Goal: Task Accomplishment & Management: Manage account settings

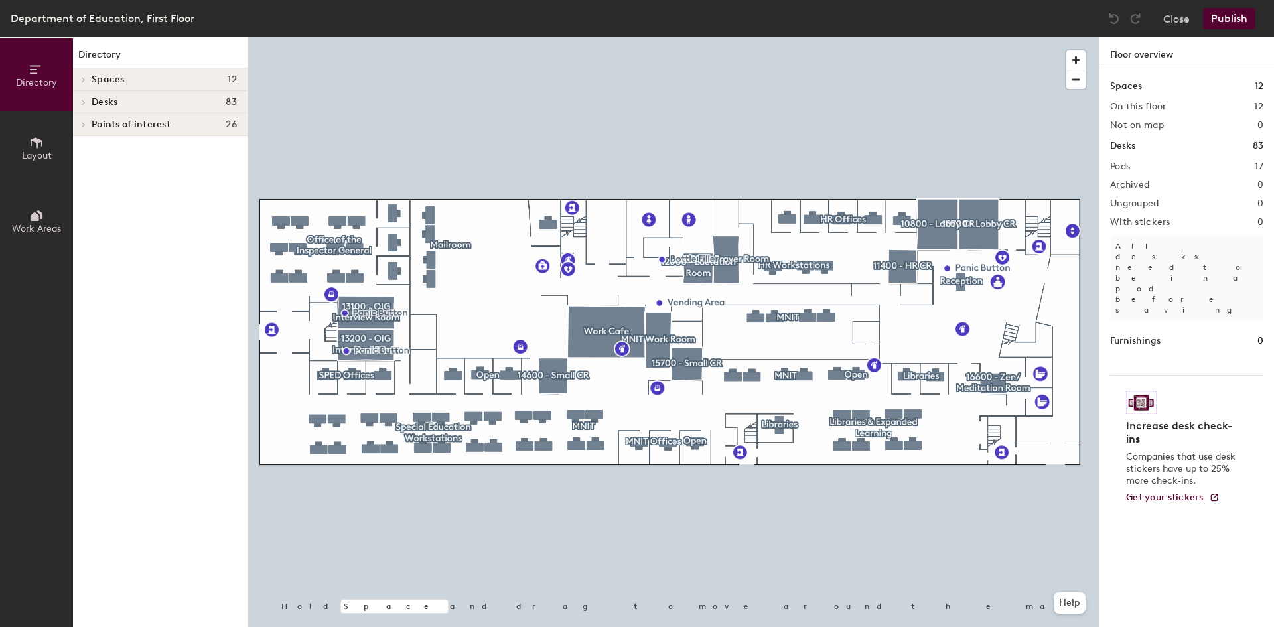
click at [31, 143] on icon at bounding box center [37, 142] width 12 height 11
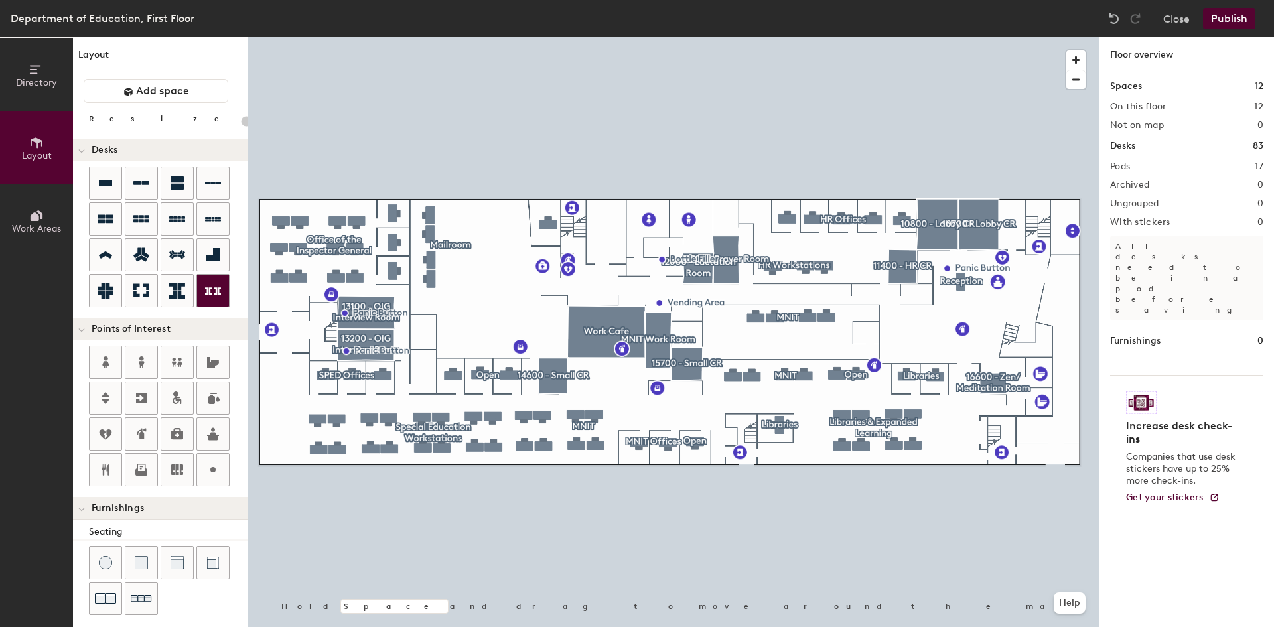
click at [824, 37] on div at bounding box center [673, 37] width 851 height 0
click at [766, 37] on div at bounding box center [673, 37] width 851 height 0
click at [882, 383] on div "Directory Layout Work Areas Layout Add space Resize Desks Points of Interest Fu…" at bounding box center [637, 332] width 1274 height 590
drag, startPoint x: 101, startPoint y: 180, endPoint x: 1102, endPoint y: 131, distance: 1002.4
click at [880, 37] on div at bounding box center [673, 37] width 851 height 0
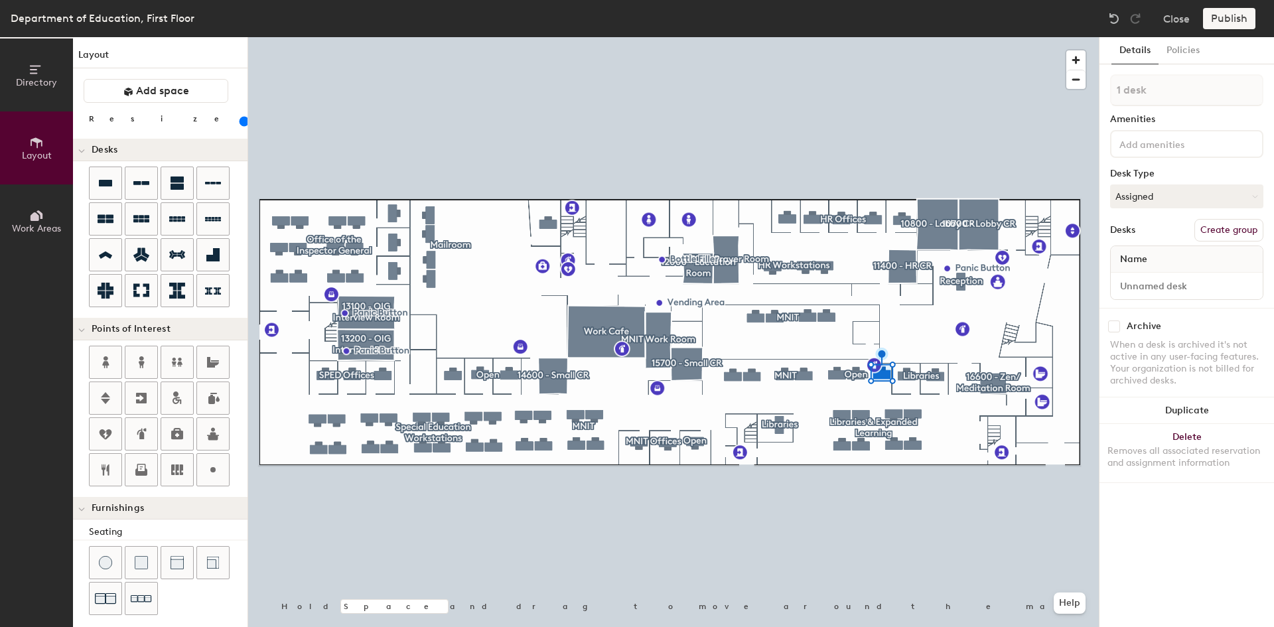
click at [1237, 228] on button "Create group" at bounding box center [1228, 230] width 69 height 23
click at [1236, 18] on button "Publish" at bounding box center [1229, 18] width 52 height 21
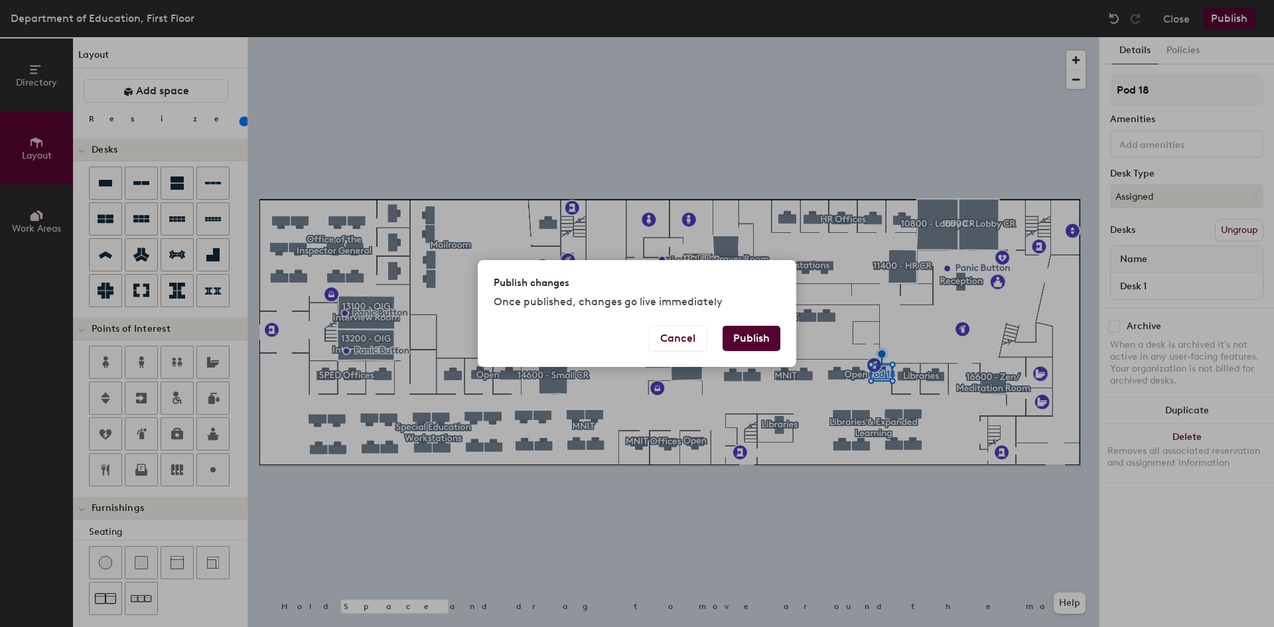
click at [756, 330] on button "Publish" at bounding box center [752, 338] width 58 height 25
type input "20"
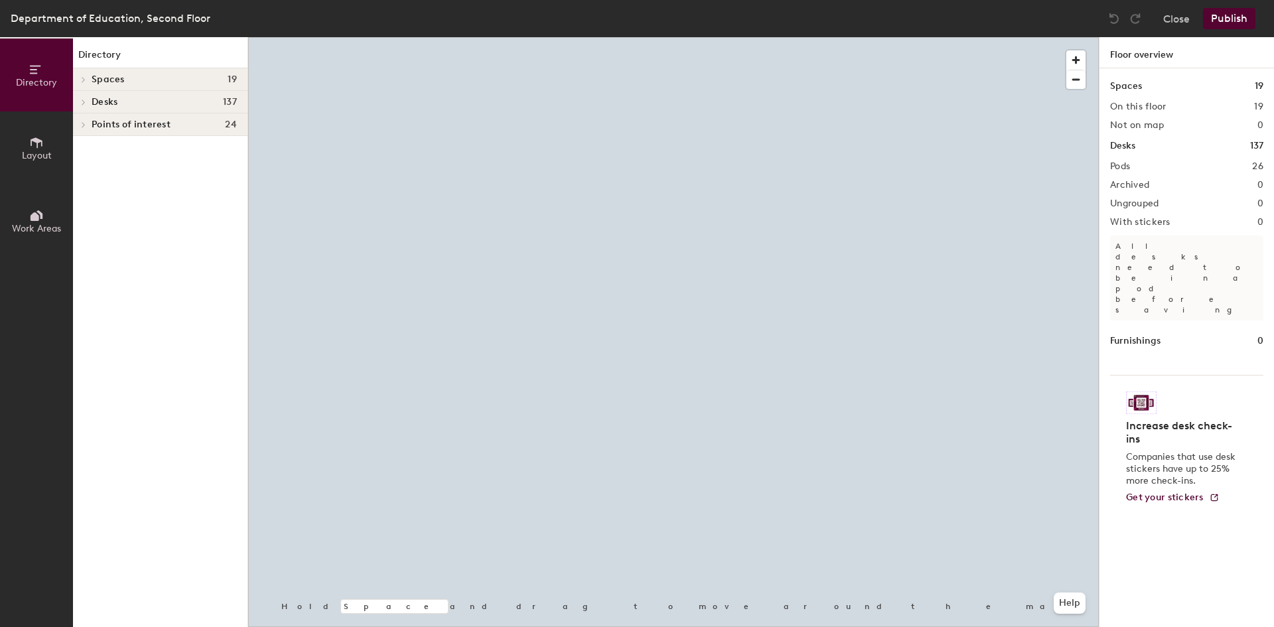
click at [25, 152] on span "Layout" at bounding box center [37, 155] width 30 height 11
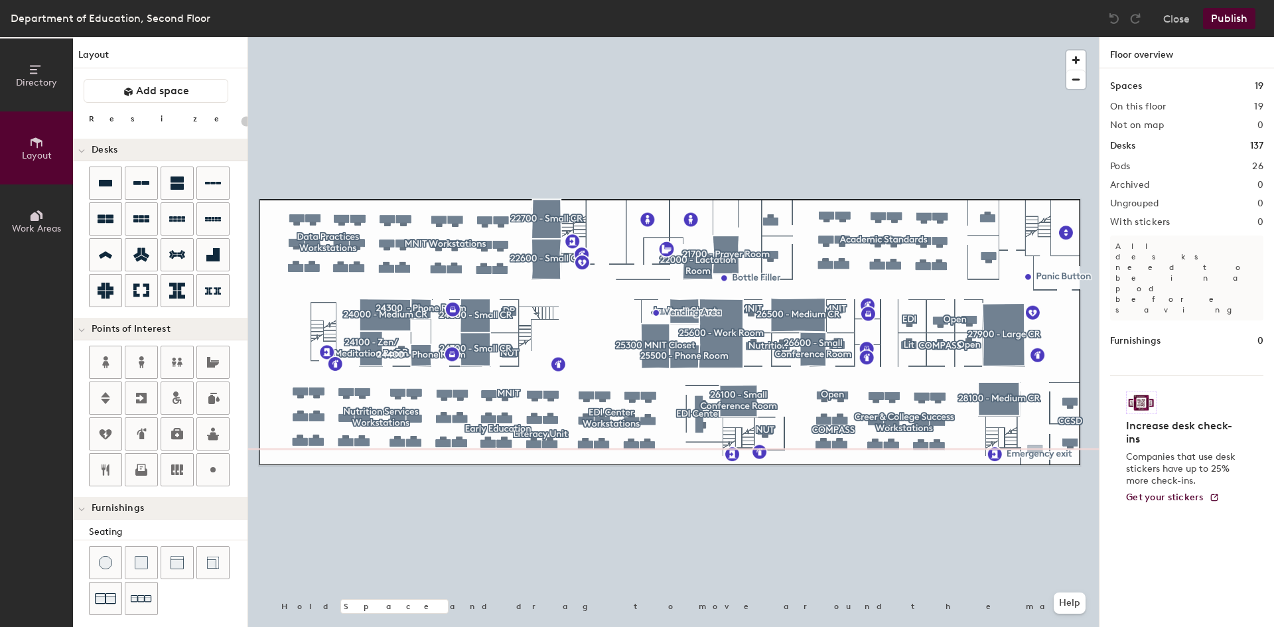
click at [1035, 449] on div "Directory Layout Work Areas Layout Add space Resize Desks Points of Interest Fu…" at bounding box center [637, 332] width 1274 height 590
click at [1033, 418] on div "Directory Layout Work Areas Layout Add space Resize Desks Points of Interest Fu…" at bounding box center [637, 332] width 1274 height 590
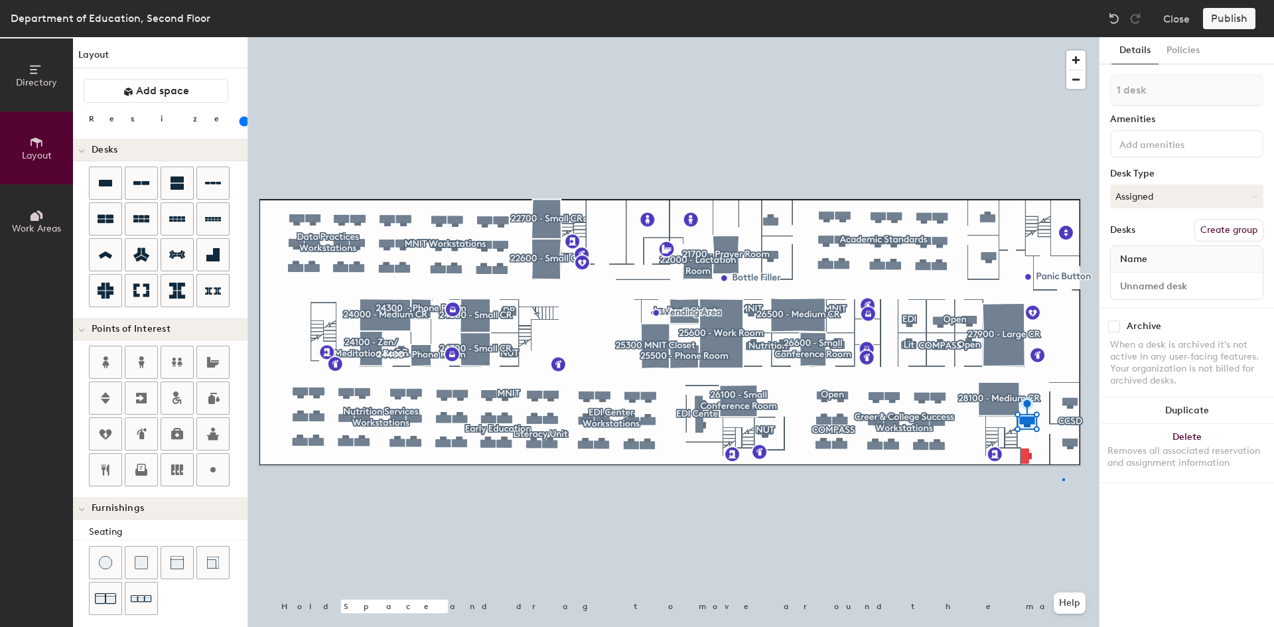
drag, startPoint x: 104, startPoint y: 176, endPoint x: 237, endPoint y: 193, distance: 134.4
click at [1064, 37] on div at bounding box center [673, 37] width 851 height 0
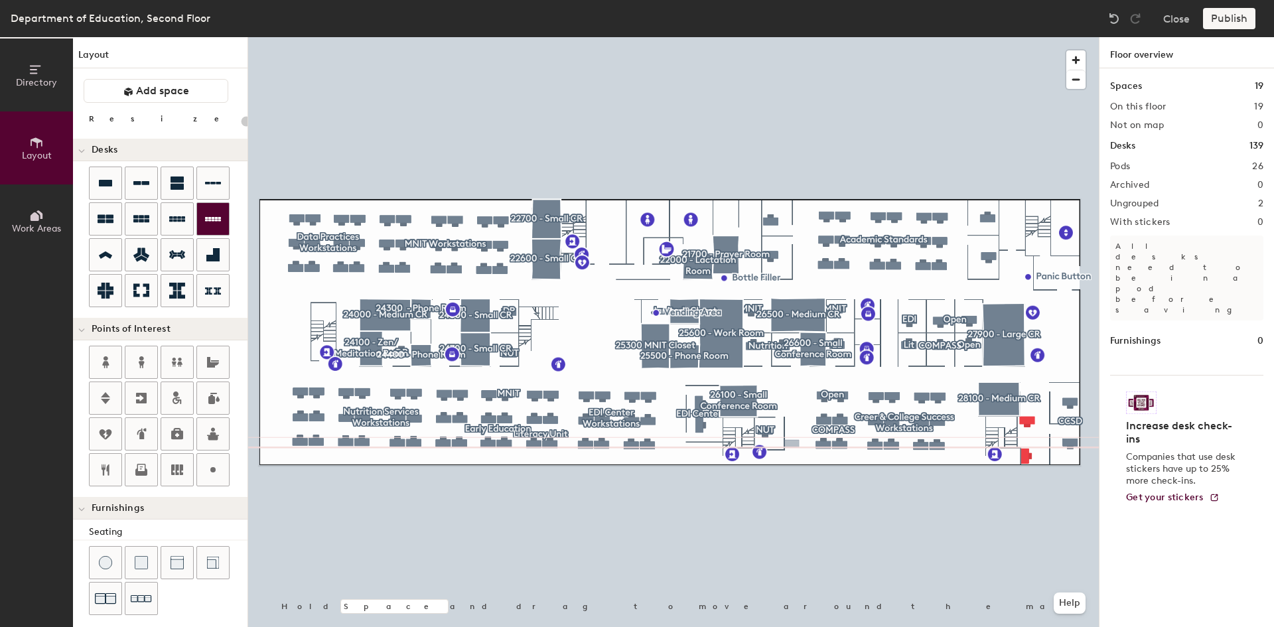
click at [792, 444] on div "Directory Layout Work Areas Layout Add space Resize Desks Points of Interest Fu…" at bounding box center [637, 332] width 1274 height 590
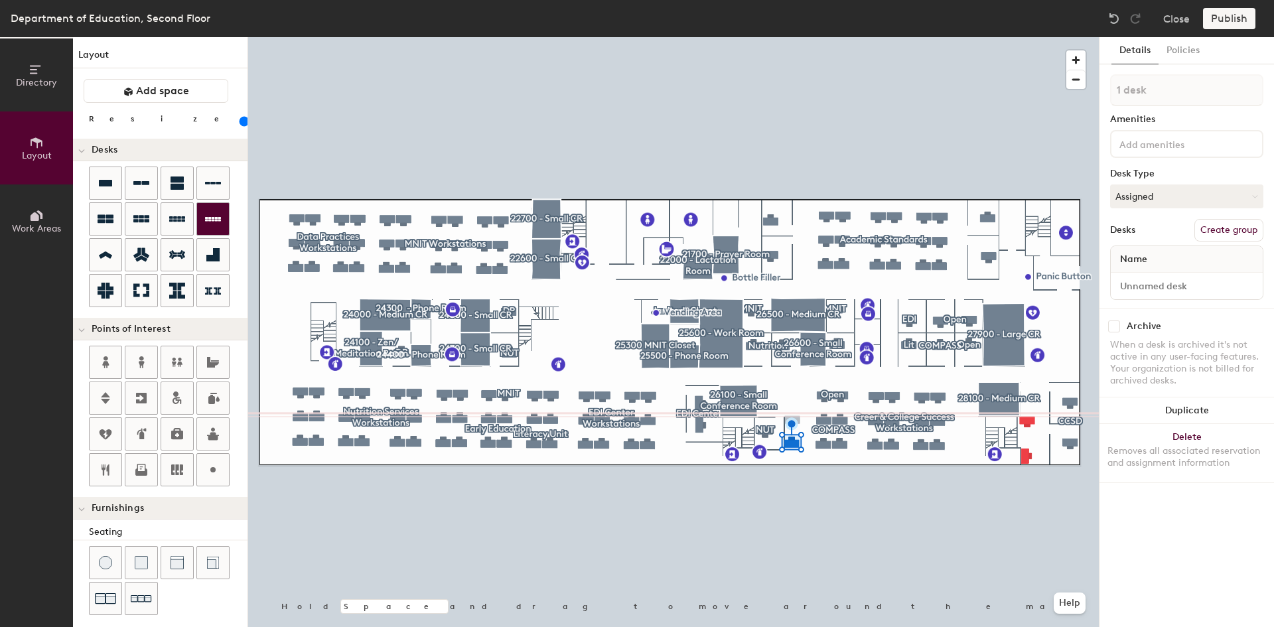
click at [792, 420] on div "Directory Layout Work Areas Layout Add space Resize Desks Points of Interest Fu…" at bounding box center [637, 332] width 1274 height 590
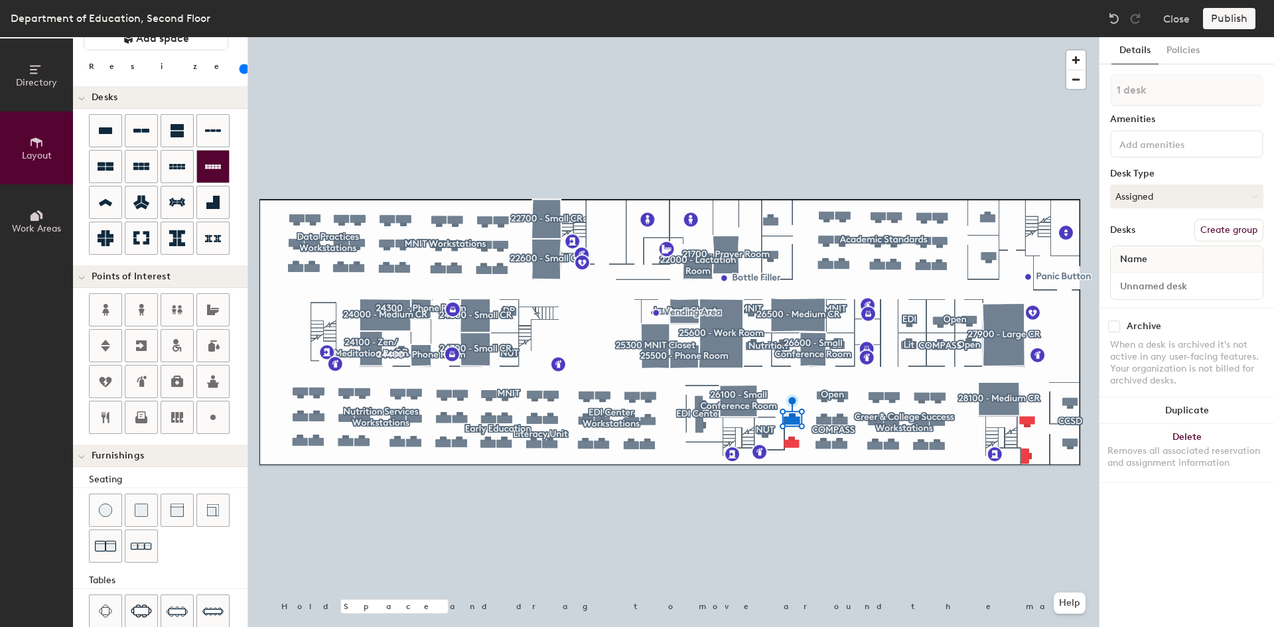
scroll to position [53, 0]
click at [784, 37] on div at bounding box center [673, 37] width 851 height 0
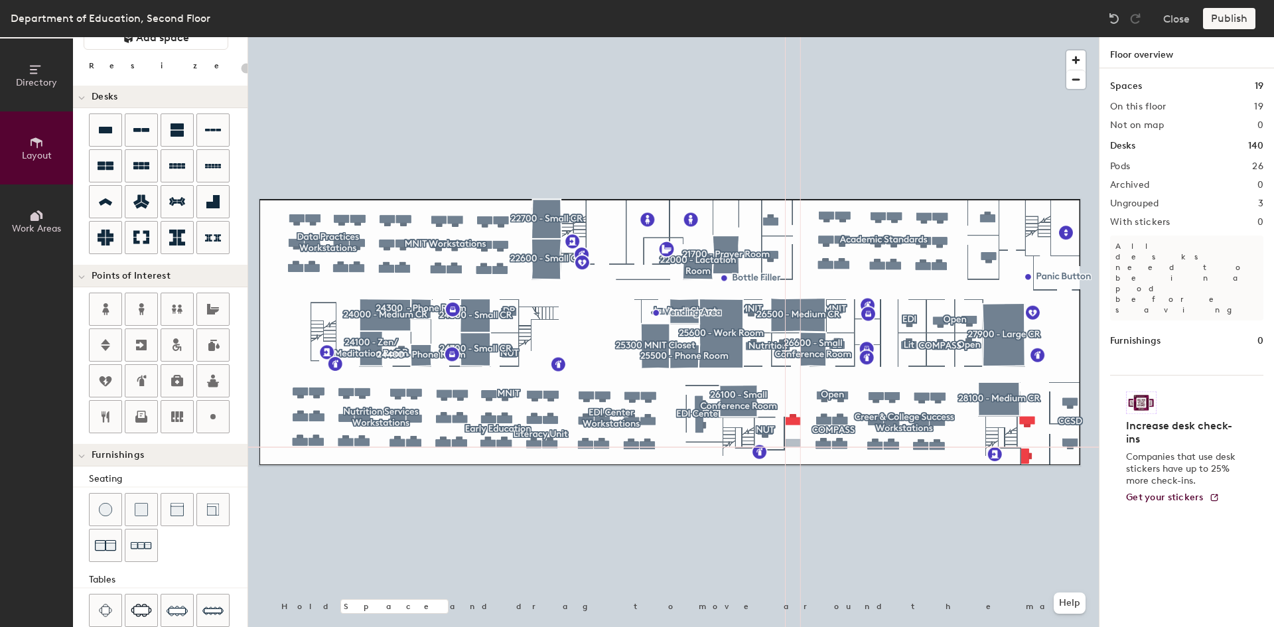
click at [793, 443] on div "Directory Layout Work Areas Layout Add space Resize Desks Points of Interest Fu…" at bounding box center [637, 332] width 1274 height 590
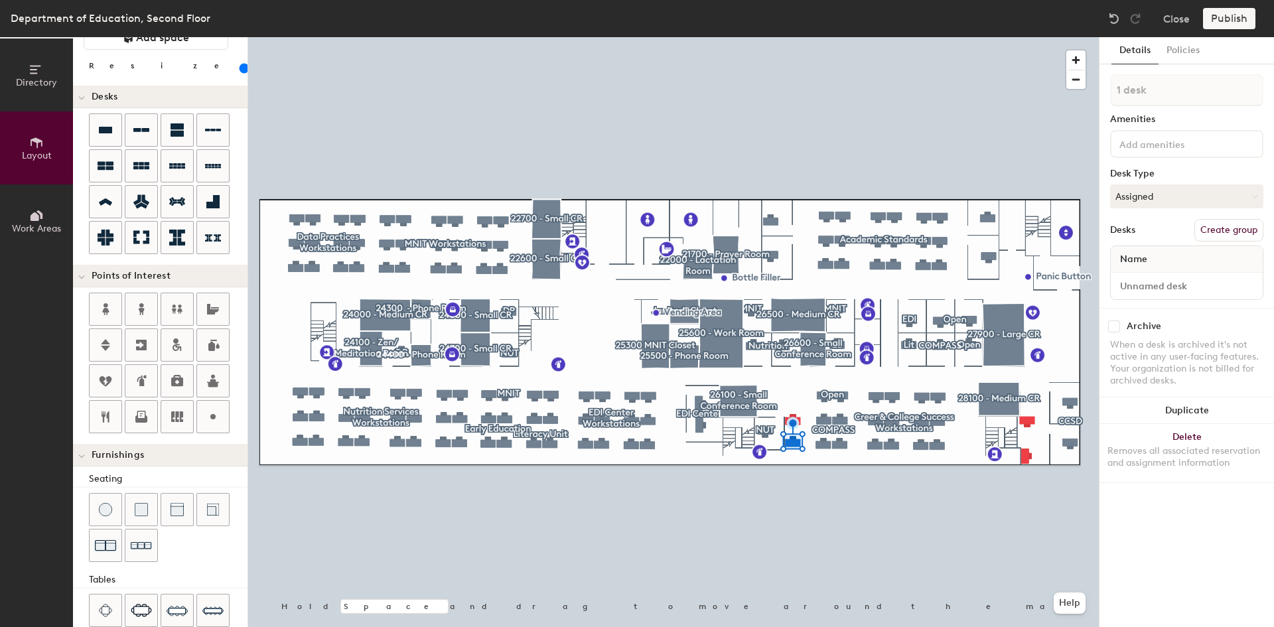
scroll to position [80, 0]
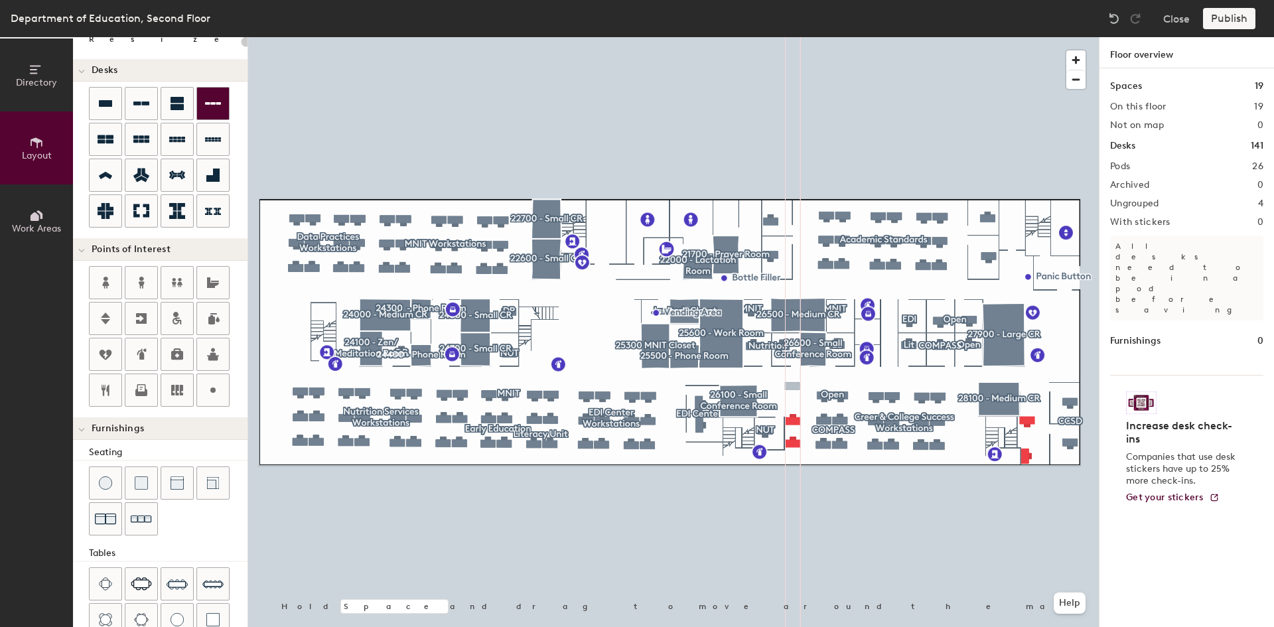
click at [792, 386] on div "Directory Layout Work Areas Layout Add space Resize Desks Points of Interest Fu…" at bounding box center [637, 332] width 1274 height 590
type input "120"
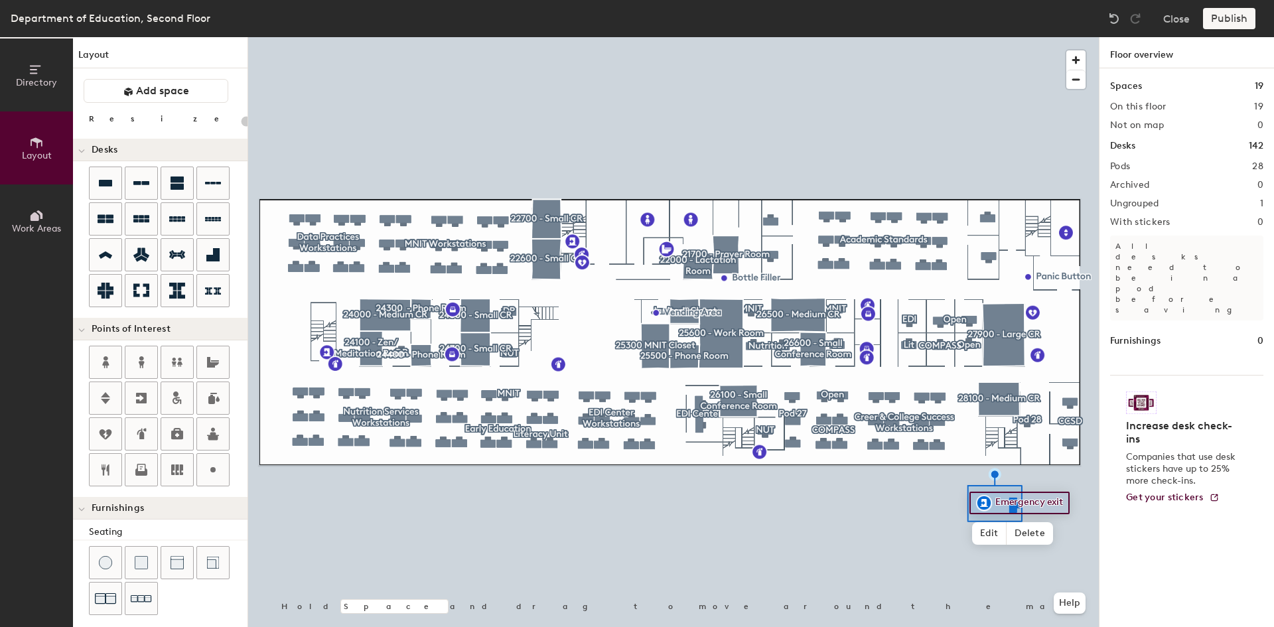
scroll to position [80, 0]
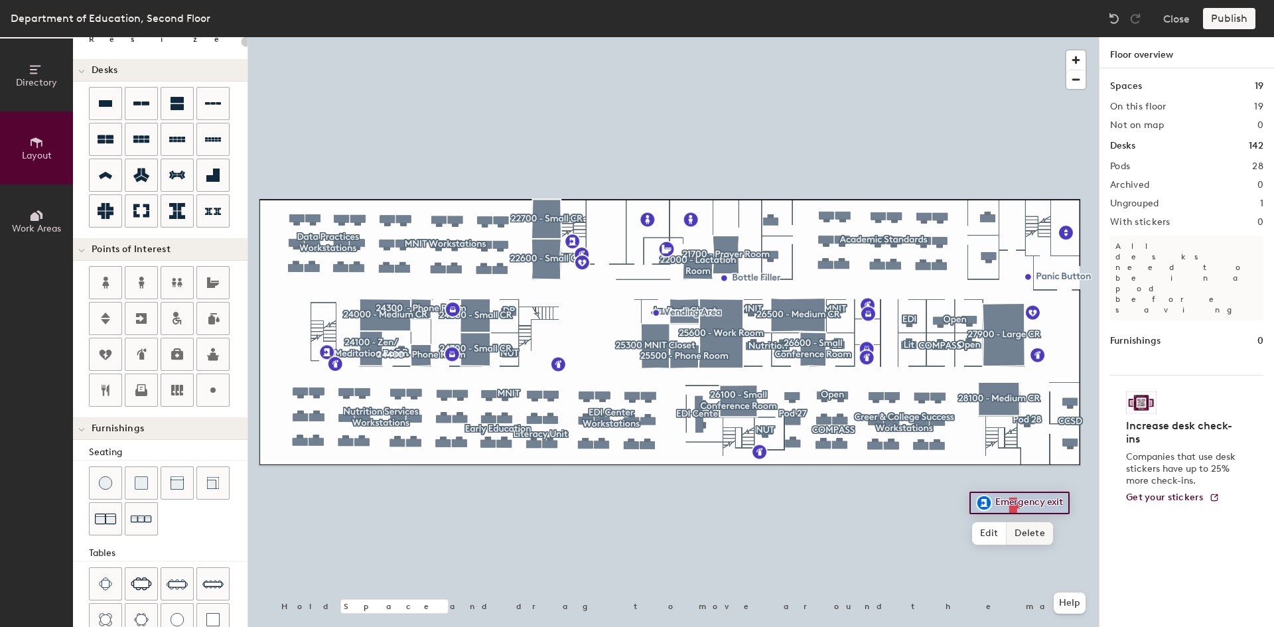
click at [1030, 531] on span "Delete" at bounding box center [1030, 533] width 46 height 23
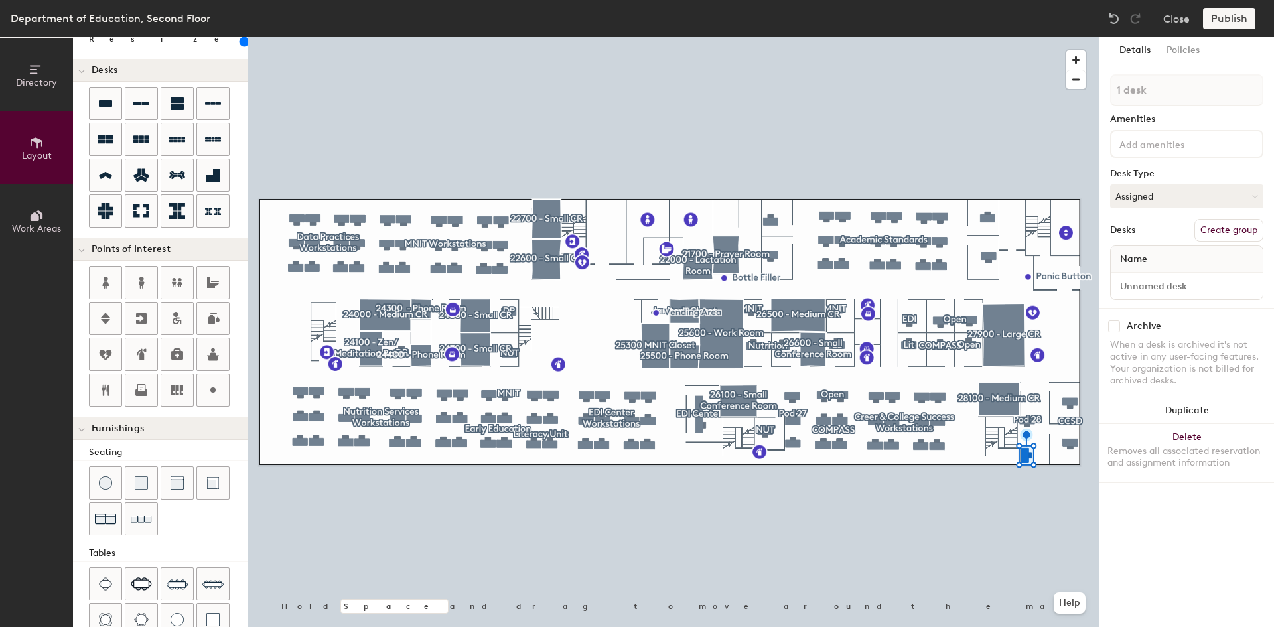
click at [1221, 229] on button "Create group" at bounding box center [1228, 230] width 69 height 23
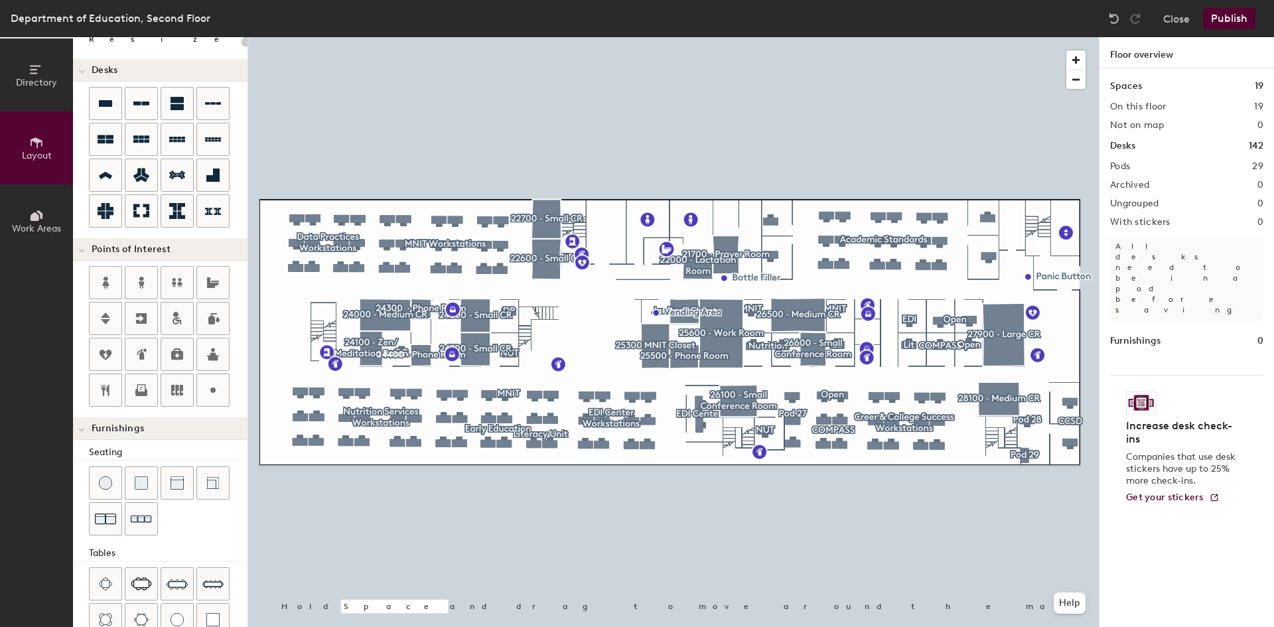
click at [1238, 17] on button "Publish" at bounding box center [1229, 18] width 52 height 21
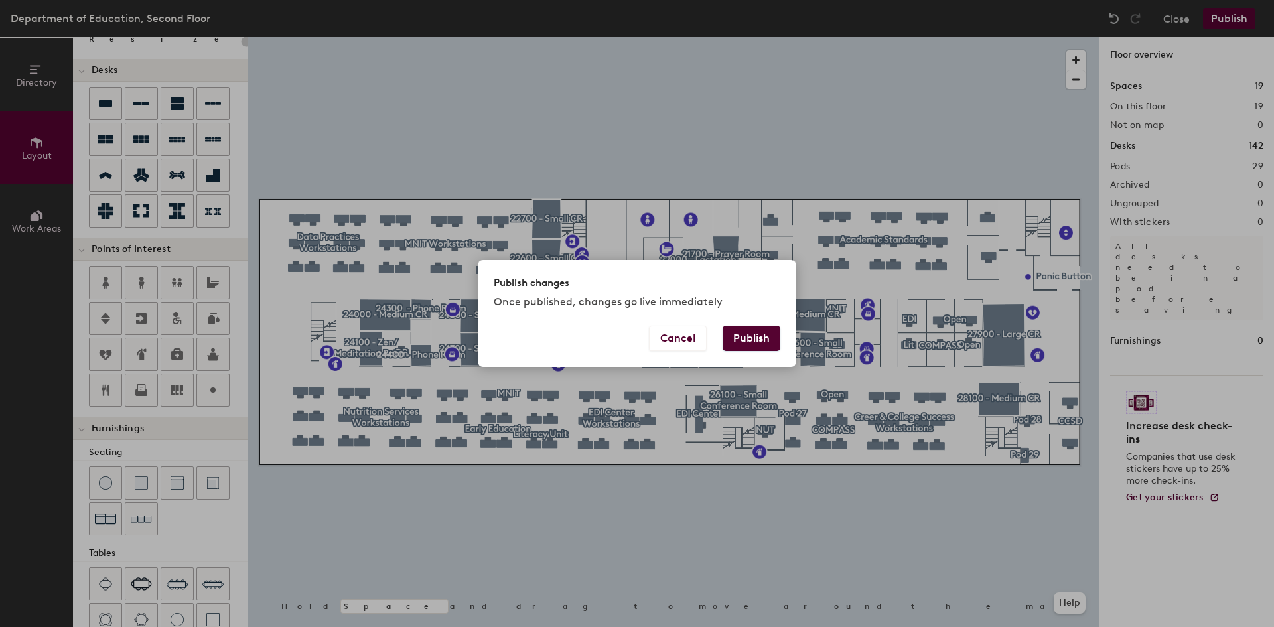
click at [756, 332] on button "Publish" at bounding box center [752, 338] width 58 height 25
type input "20"
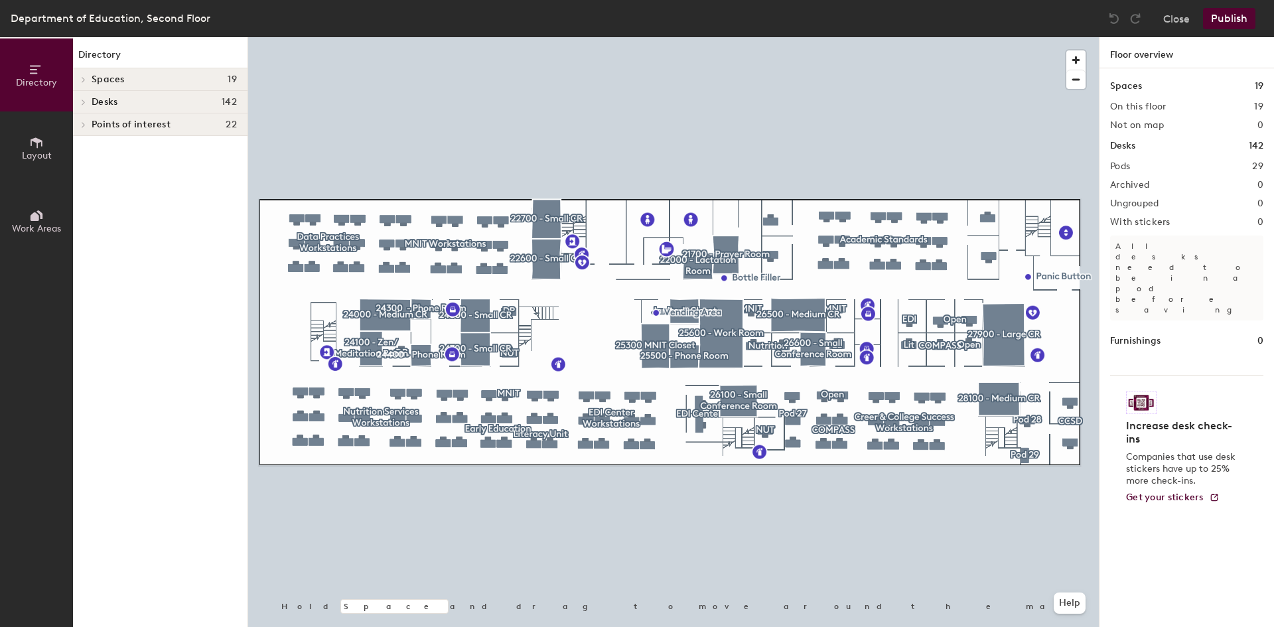
click at [32, 147] on icon at bounding box center [36, 142] width 15 height 15
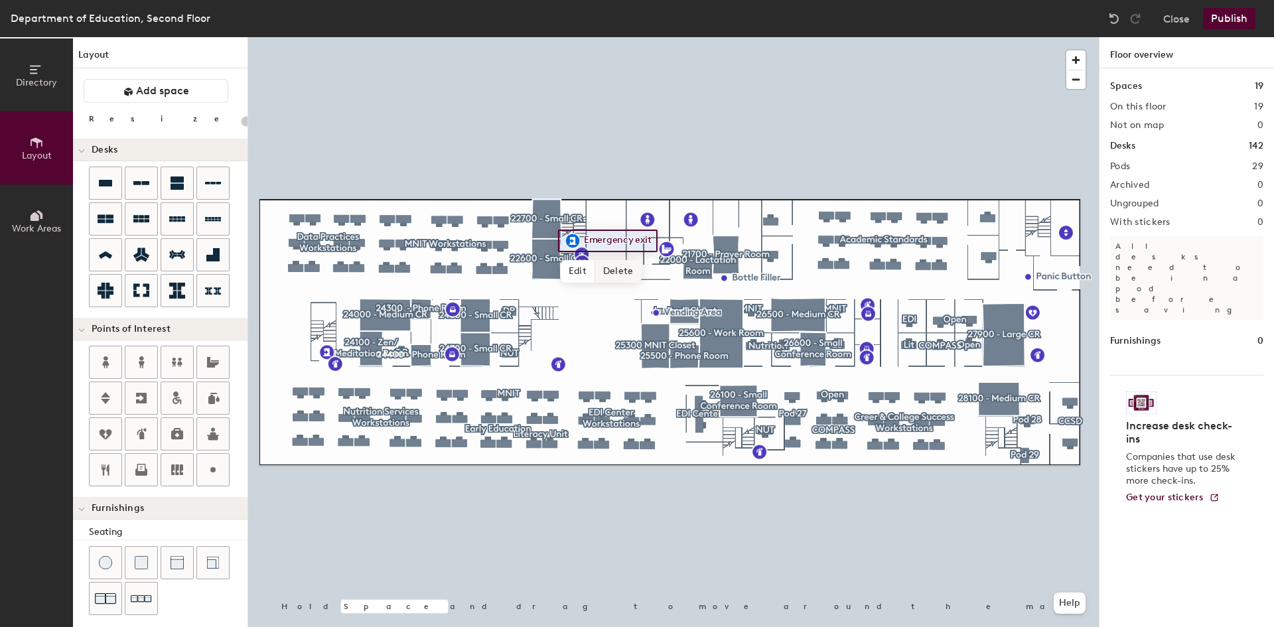
click at [977, 37] on div at bounding box center [673, 37] width 851 height 0
click at [844, 37] on div at bounding box center [673, 37] width 851 height 0
click at [573, 265] on span "Edit" at bounding box center [578, 271] width 35 height 23
click at [612, 269] on span "Done" at bounding box center [615, 271] width 39 height 23
click at [979, 455] on div "Directory Layout Work Areas Layout Add space Resize Desks Points of Interest Fu…" at bounding box center [637, 332] width 1274 height 590
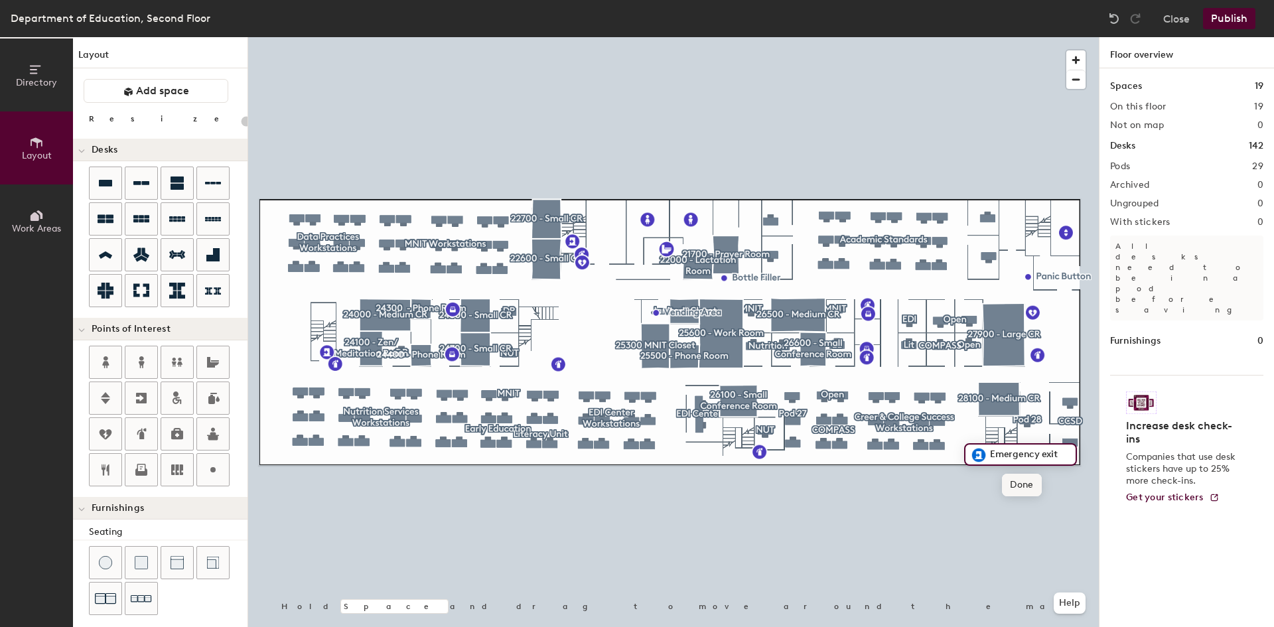
click at [1024, 484] on span "Done" at bounding box center [1021, 485] width 39 height 23
click at [920, 37] on div at bounding box center [673, 37] width 851 height 0
click at [1227, 18] on button "Publish" at bounding box center [1229, 18] width 52 height 21
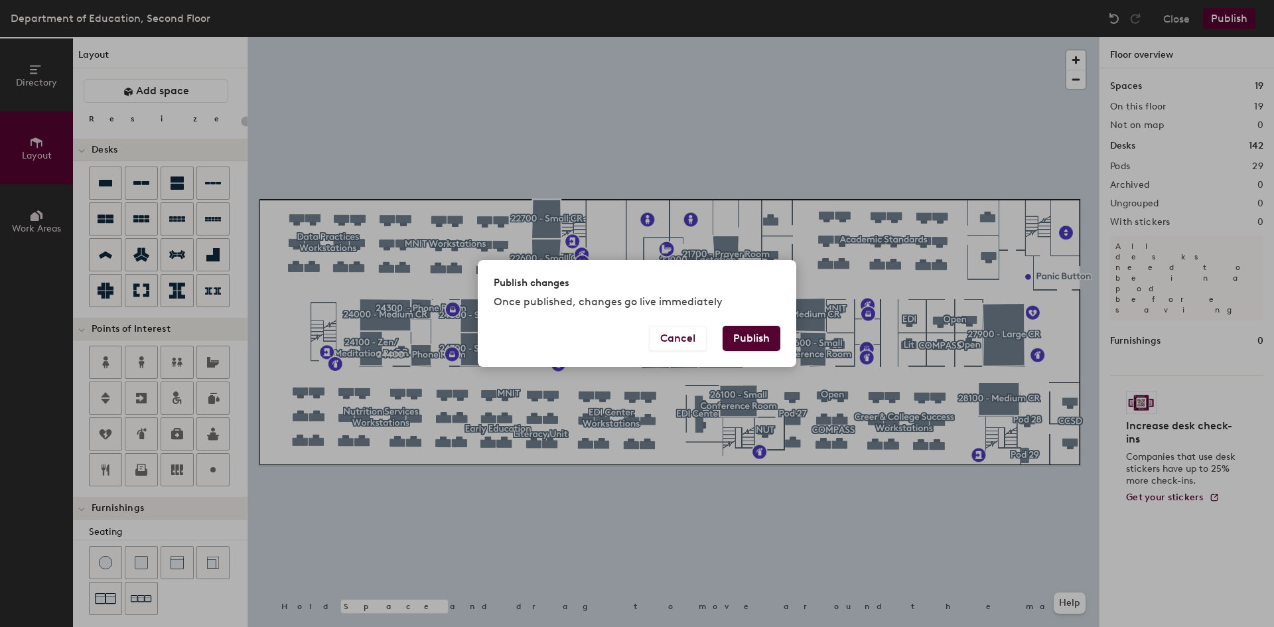
click at [759, 336] on button "Publish" at bounding box center [752, 338] width 58 height 25
type input "20"
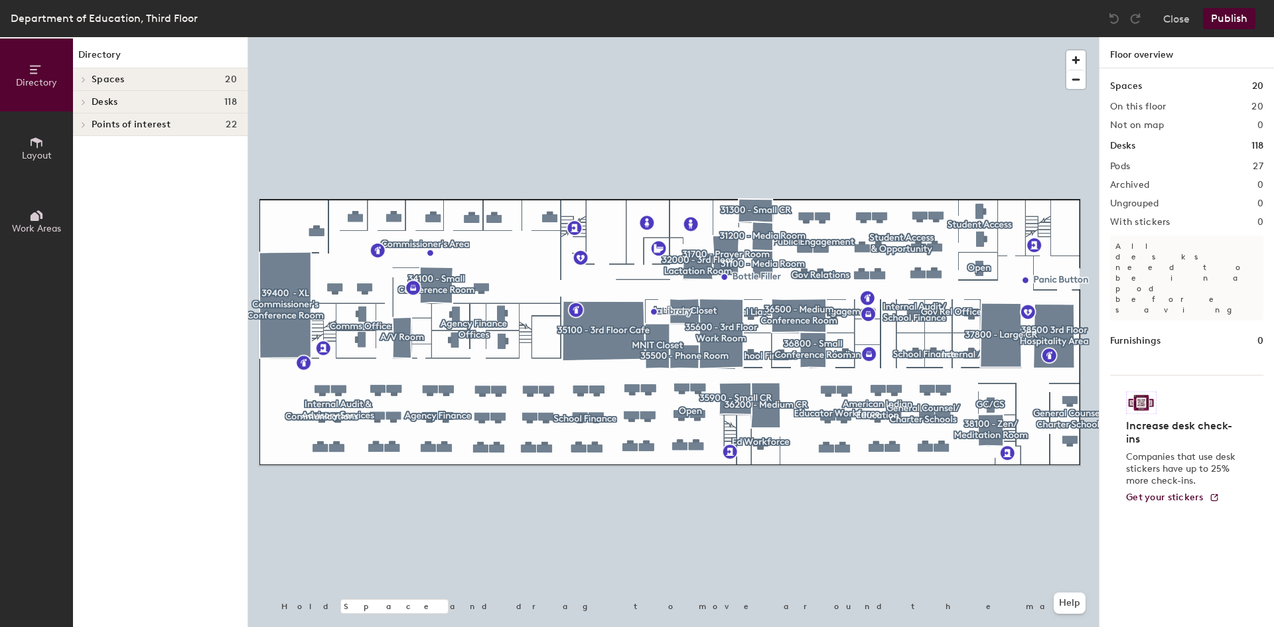
click at [40, 149] on icon at bounding box center [36, 142] width 15 height 15
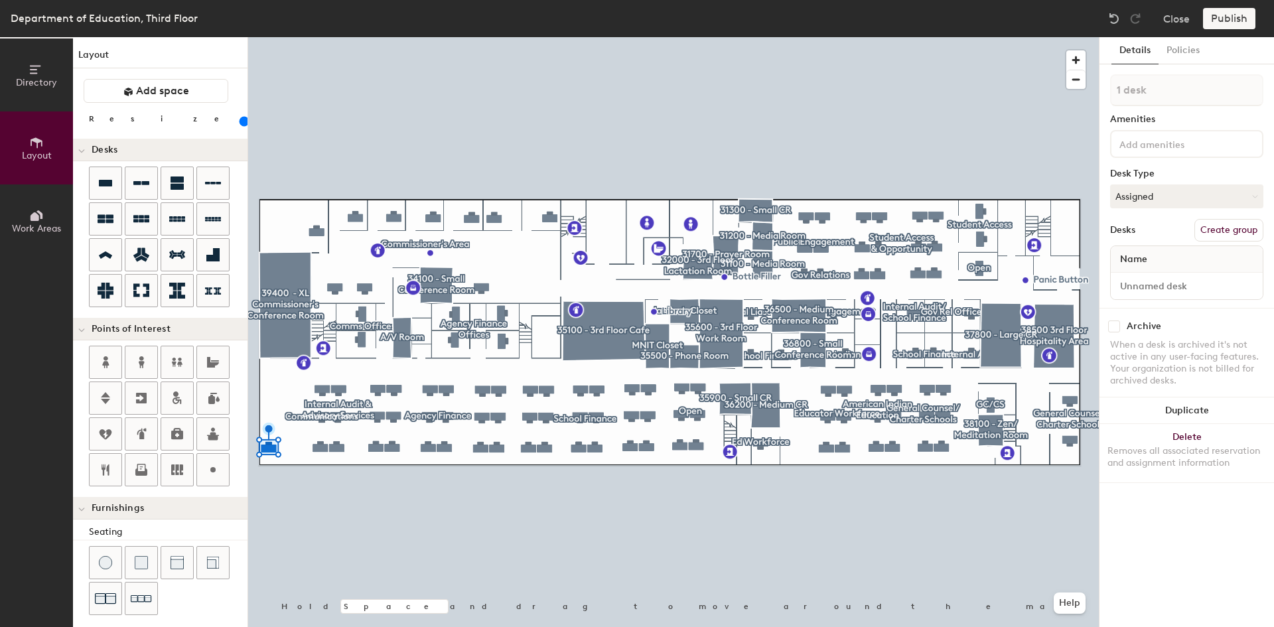
click at [297, 37] on div at bounding box center [673, 37] width 851 height 0
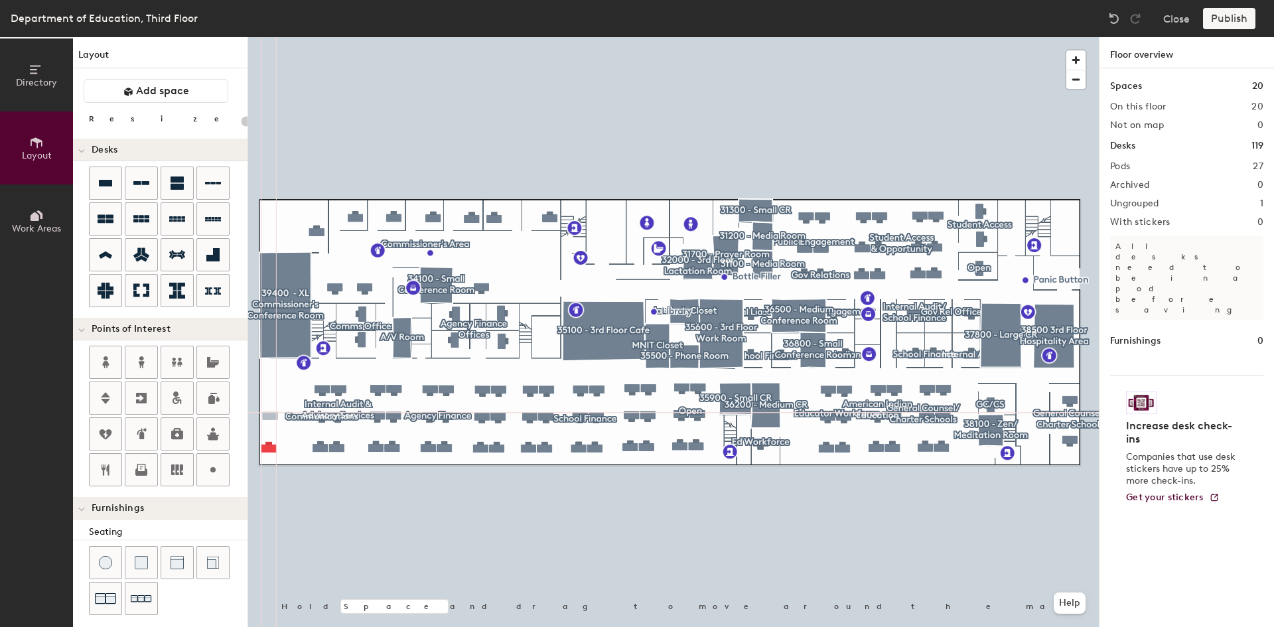
click at [269, 416] on div "Directory Layout Work Areas Layout Add space Resize Desks Points of Interest Fu…" at bounding box center [637, 332] width 1274 height 590
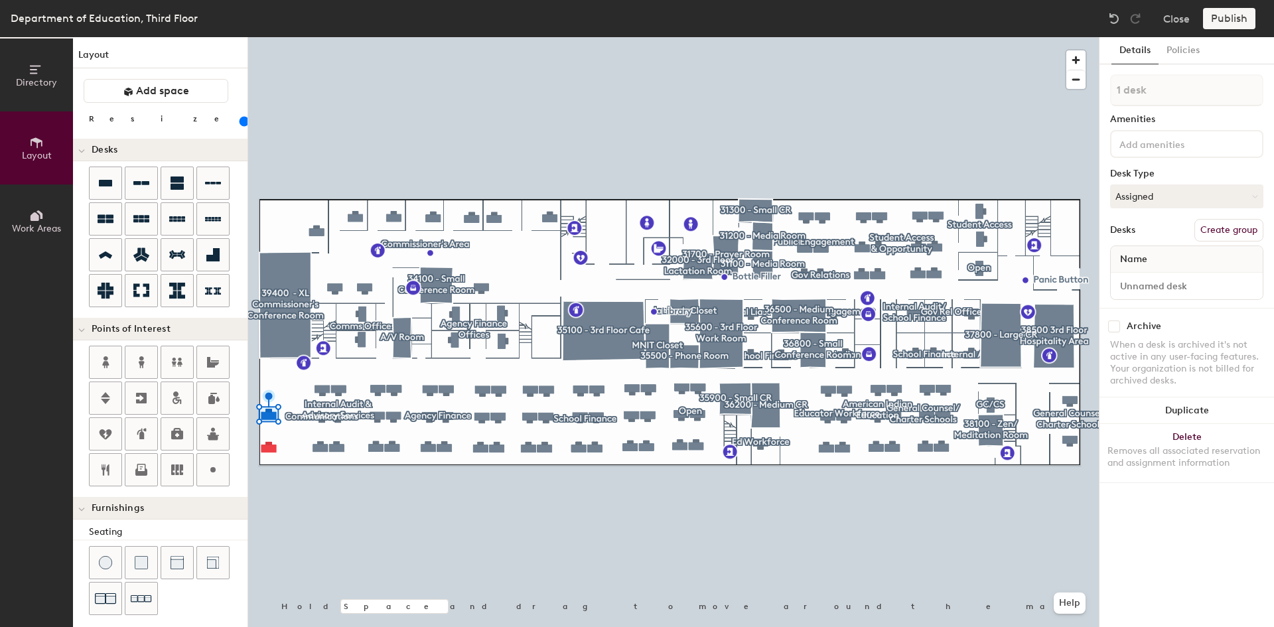
click at [316, 37] on div at bounding box center [673, 37] width 851 height 0
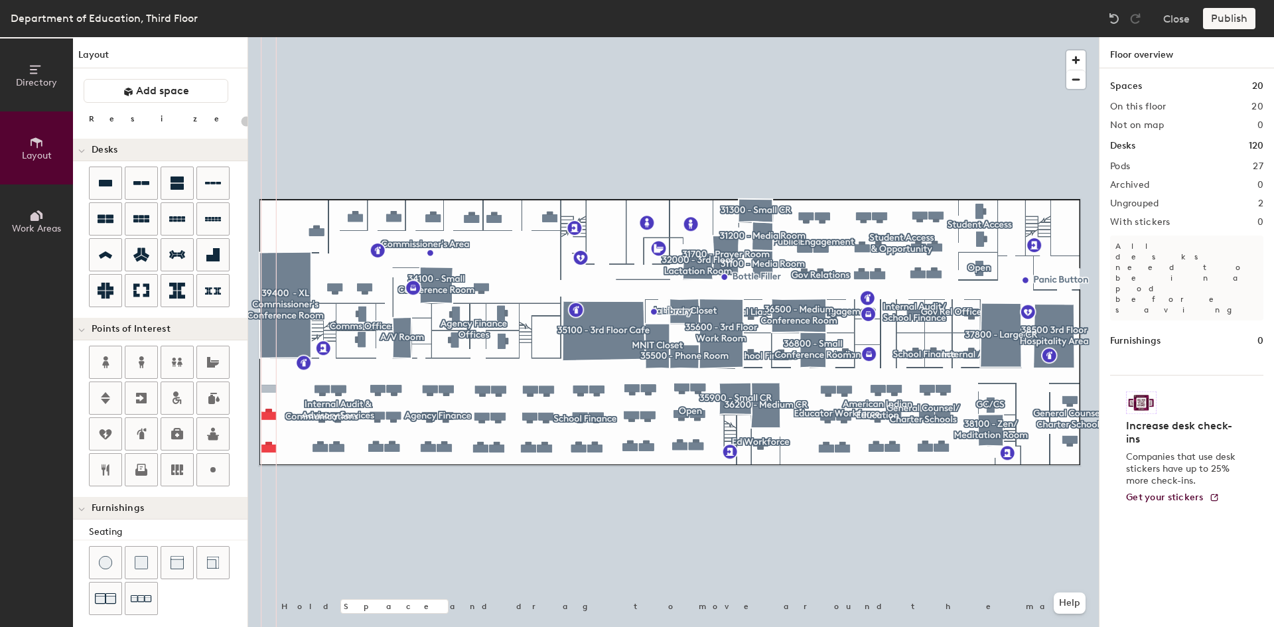
click at [269, 389] on div "Directory Layout Work Areas Layout Add space Resize Desks Points of Interest Fu…" at bounding box center [637, 332] width 1274 height 590
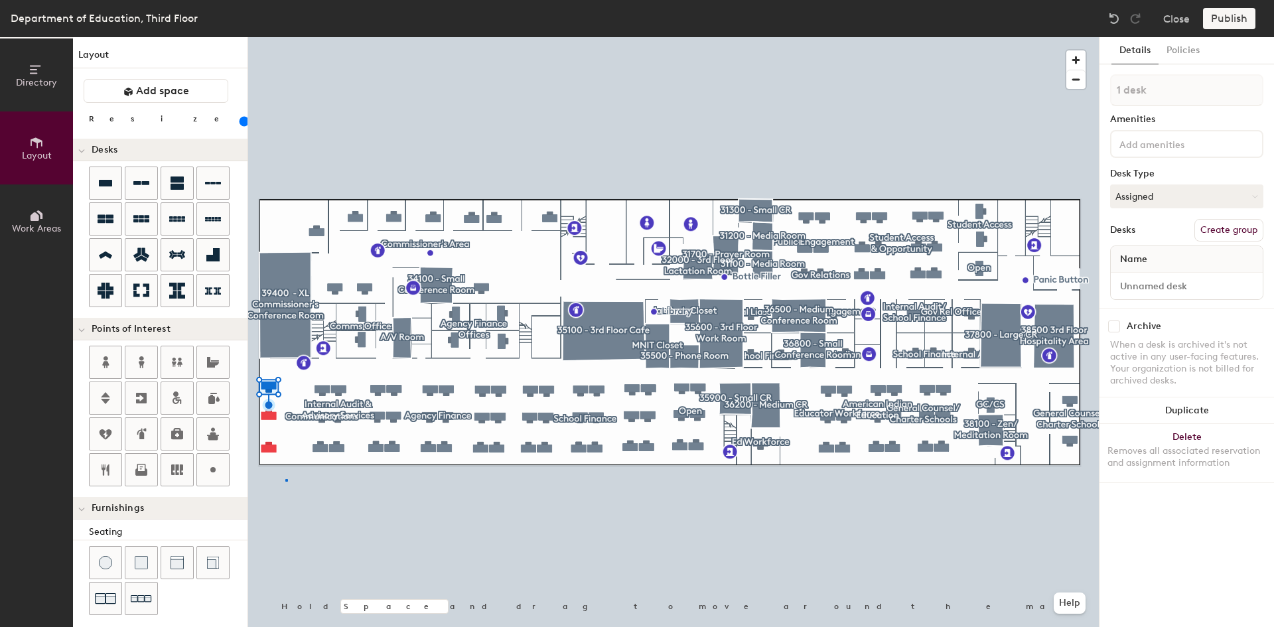
drag, startPoint x: 105, startPoint y: 177, endPoint x: 247, endPoint y: 380, distance: 247.2
click at [285, 37] on div at bounding box center [673, 37] width 851 height 0
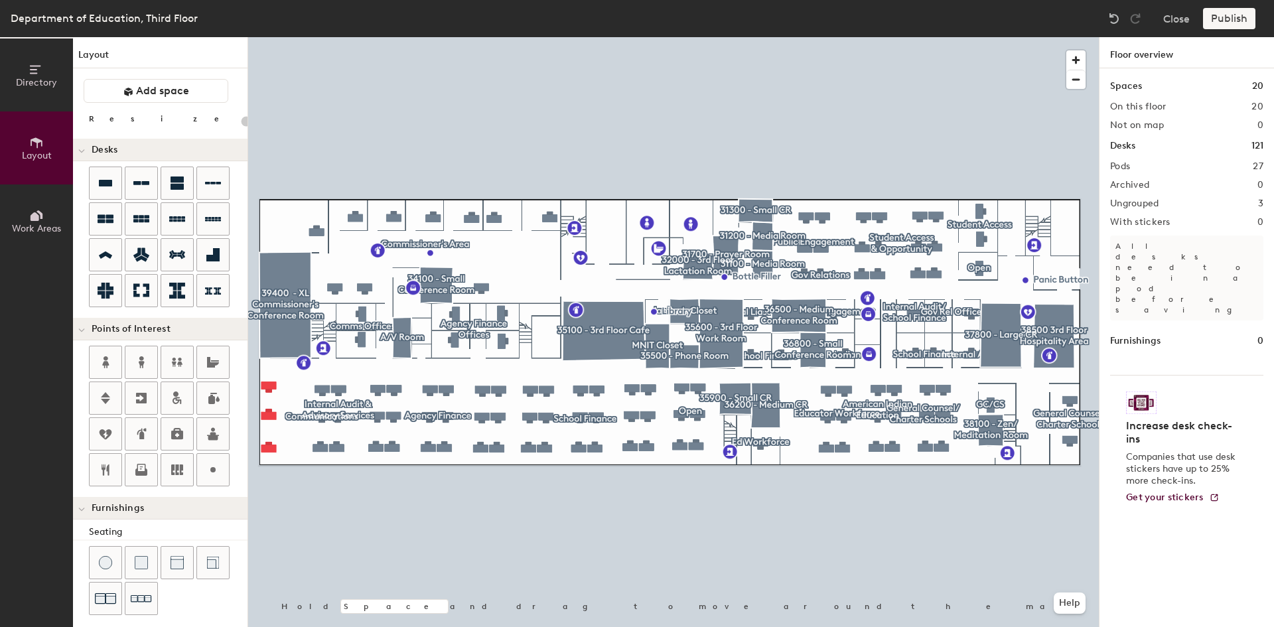
click at [268, 37] on div at bounding box center [673, 37] width 851 height 0
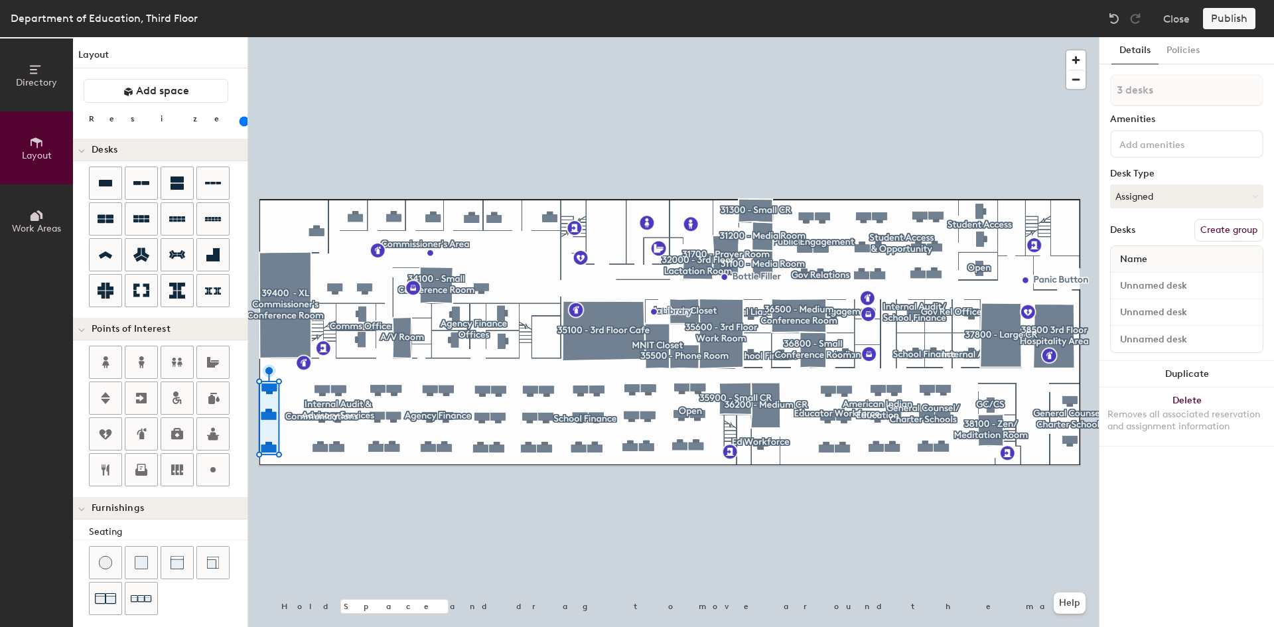
click at [1239, 230] on button "Create group" at bounding box center [1228, 230] width 69 height 23
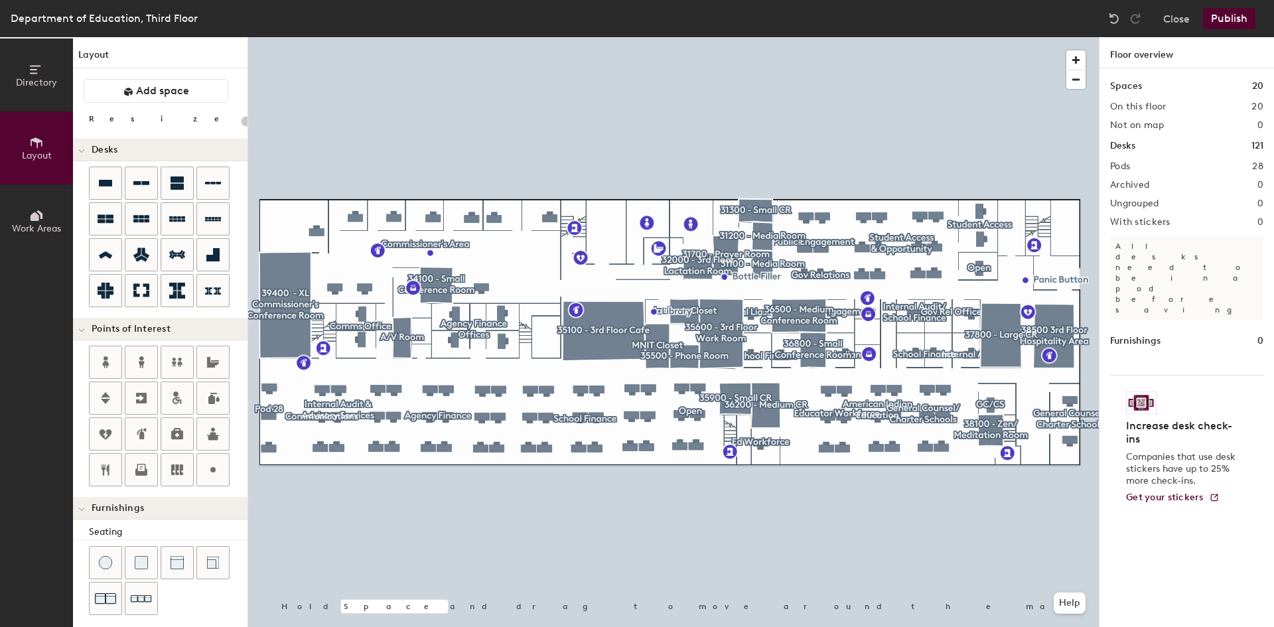
click at [1039, 482] on div "Directory Layout Work Areas Layout Add space Resize Desks Points of Interest Fu…" at bounding box center [637, 332] width 1274 height 590
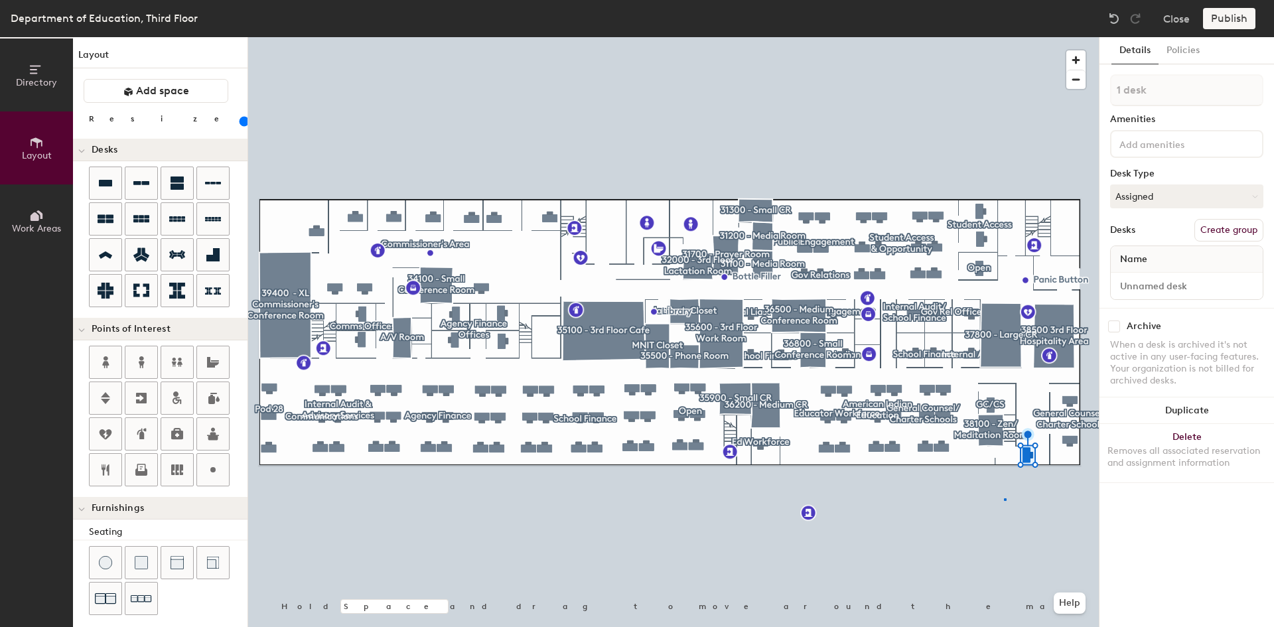
drag, startPoint x: 102, startPoint y: 182, endPoint x: 1018, endPoint y: 472, distance: 961.1
click at [1004, 37] on div at bounding box center [673, 37] width 851 height 0
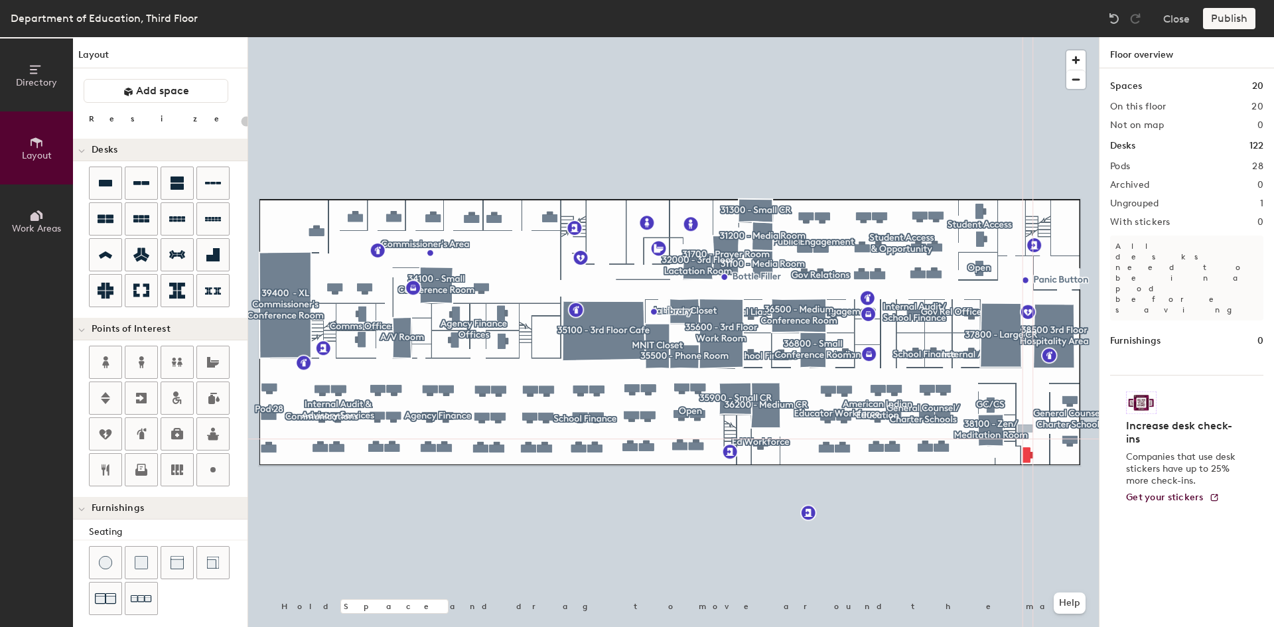
click at [1025, 429] on div "Directory Layout Work Areas Layout Add space Resize Desks Points of Interest Fu…" at bounding box center [637, 332] width 1274 height 590
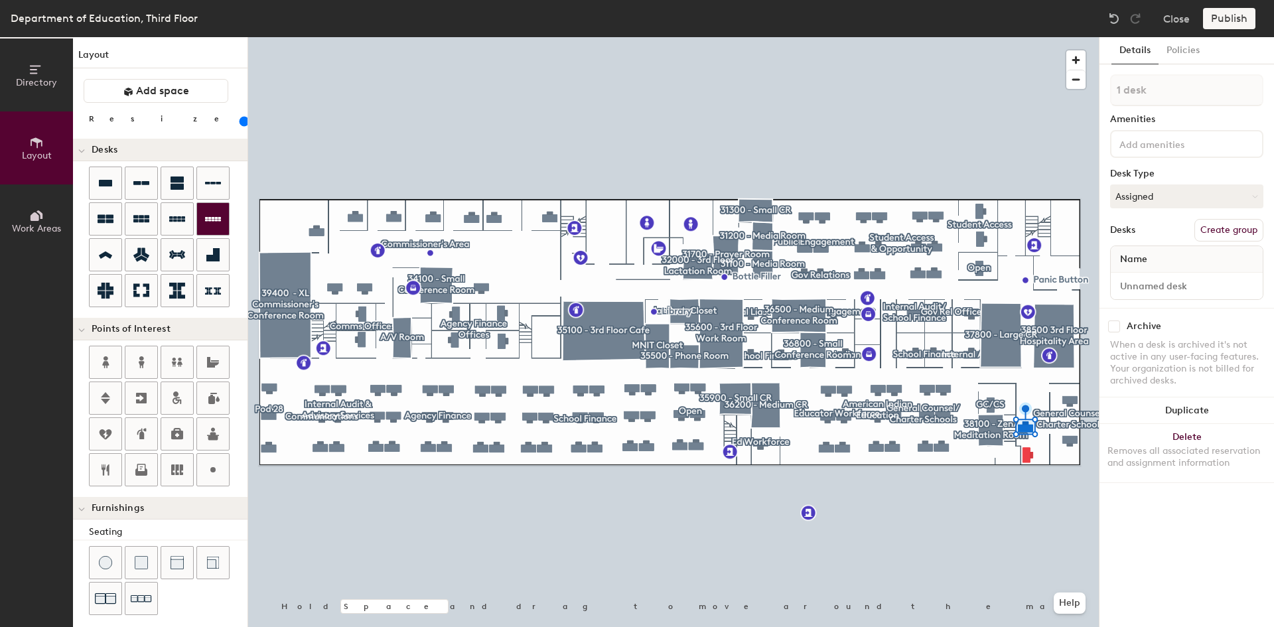
click at [1024, 380] on div "Directory Layout Work Areas Layout Add space Resize Desks Points of Interest Fu…" at bounding box center [637, 332] width 1274 height 590
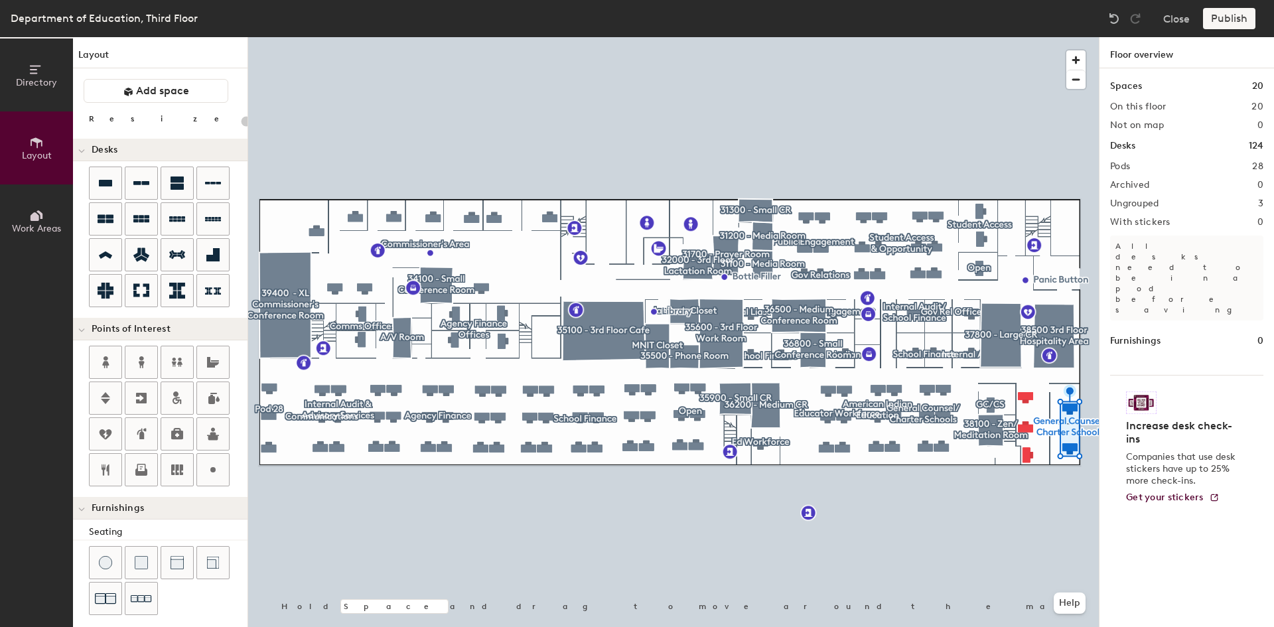
type input "20"
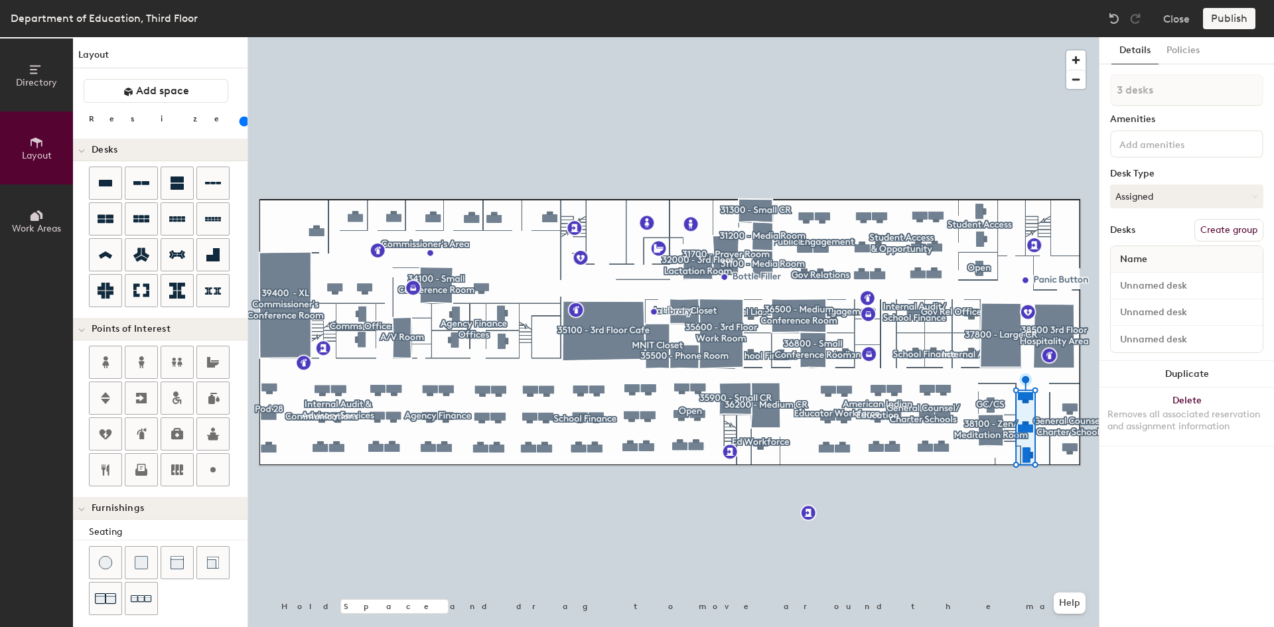
click at [1235, 227] on button "Create group" at bounding box center [1228, 230] width 69 height 23
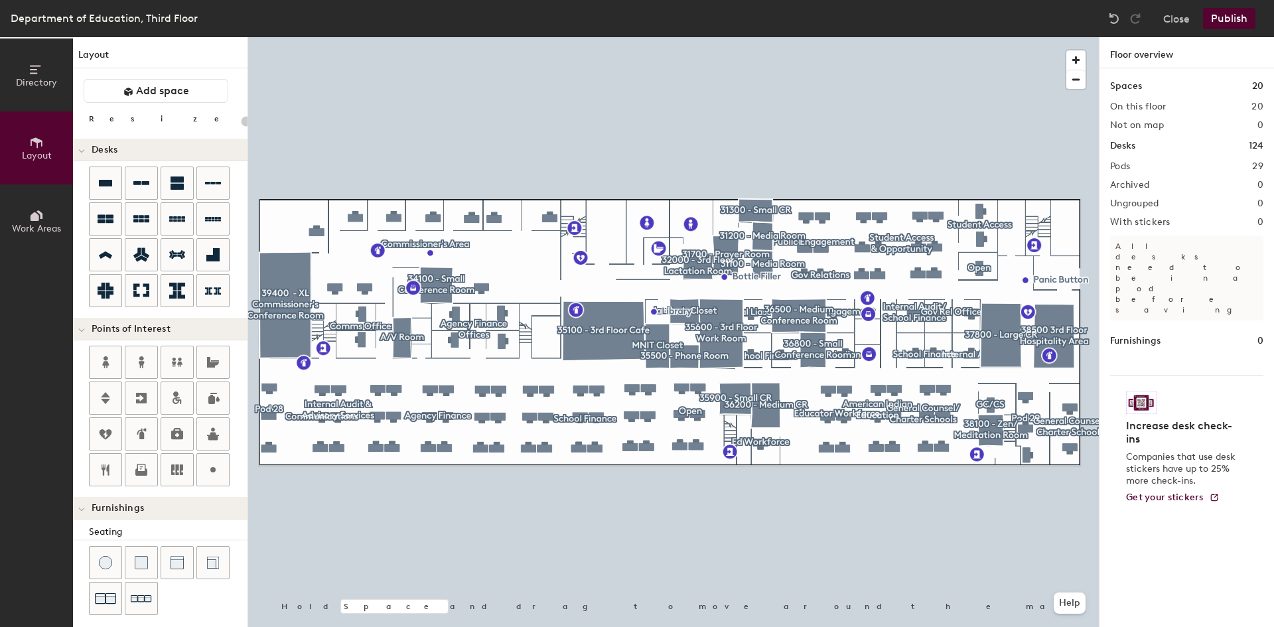
click at [1224, 19] on button "Publish" at bounding box center [1229, 18] width 52 height 21
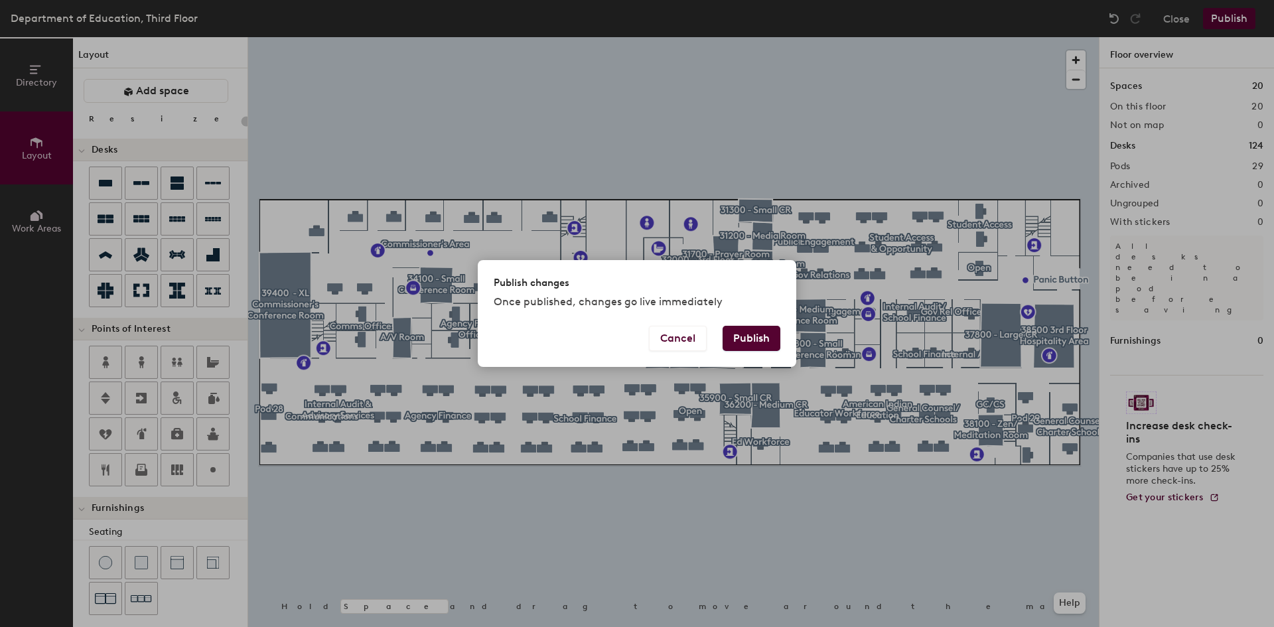
click at [745, 336] on button "Publish" at bounding box center [752, 338] width 58 height 25
type input "20"
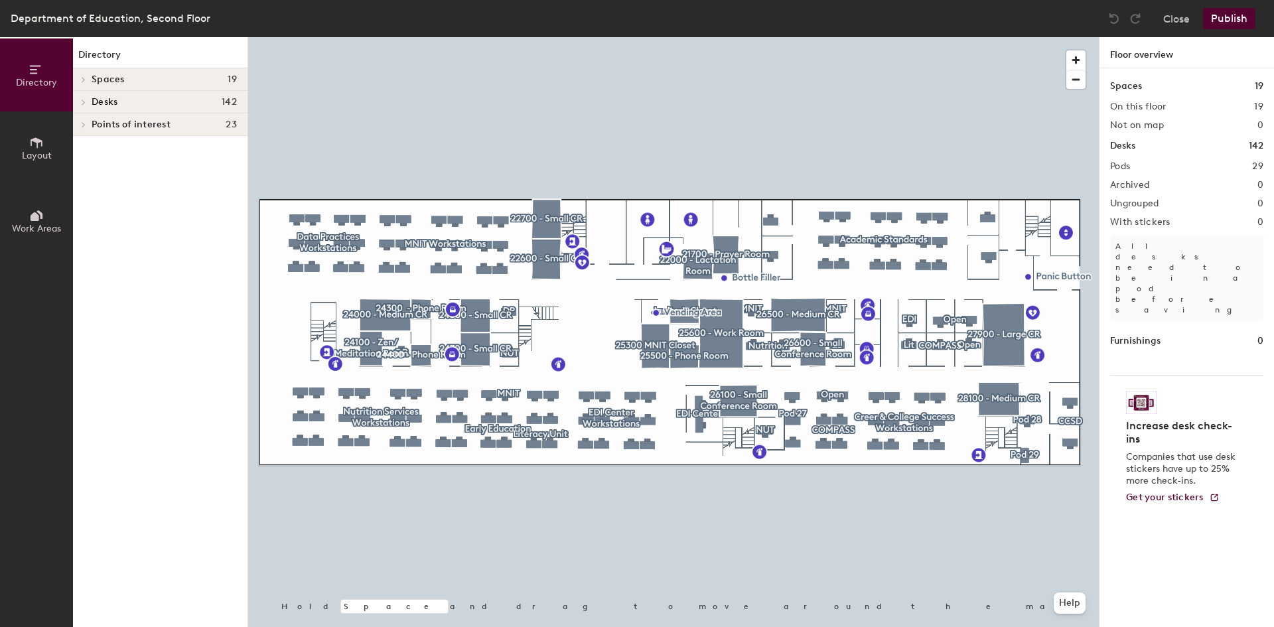
click at [36, 152] on span "Layout" at bounding box center [37, 155] width 30 height 11
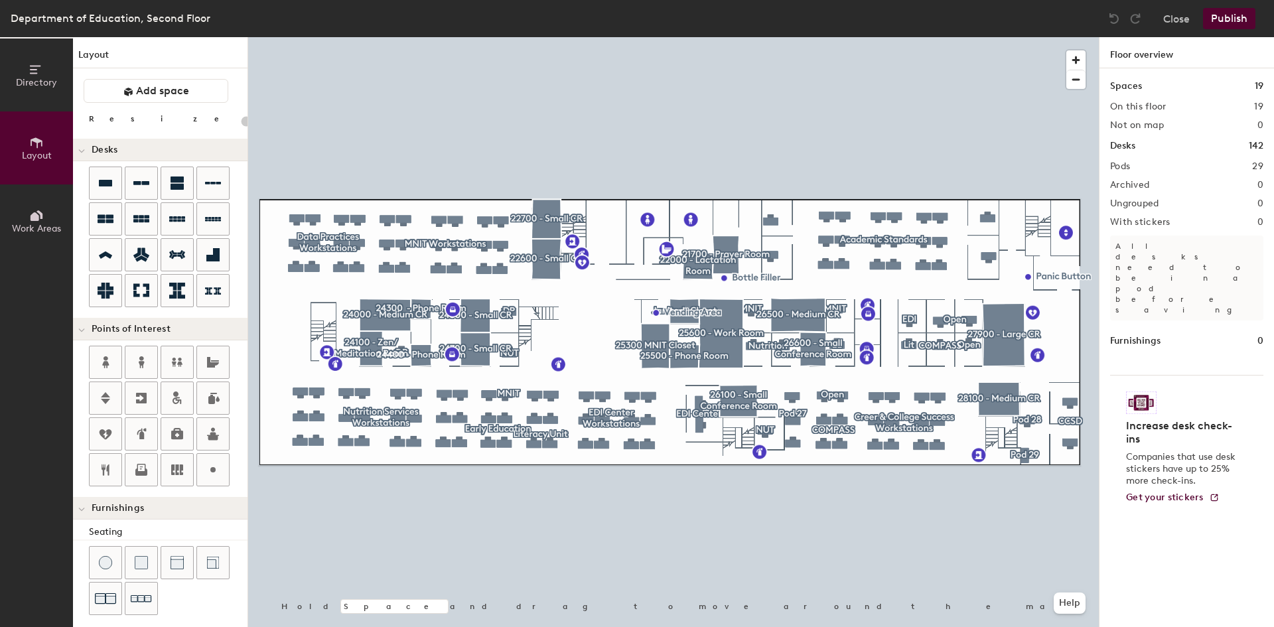
click at [35, 218] on icon at bounding box center [35, 216] width 9 height 9
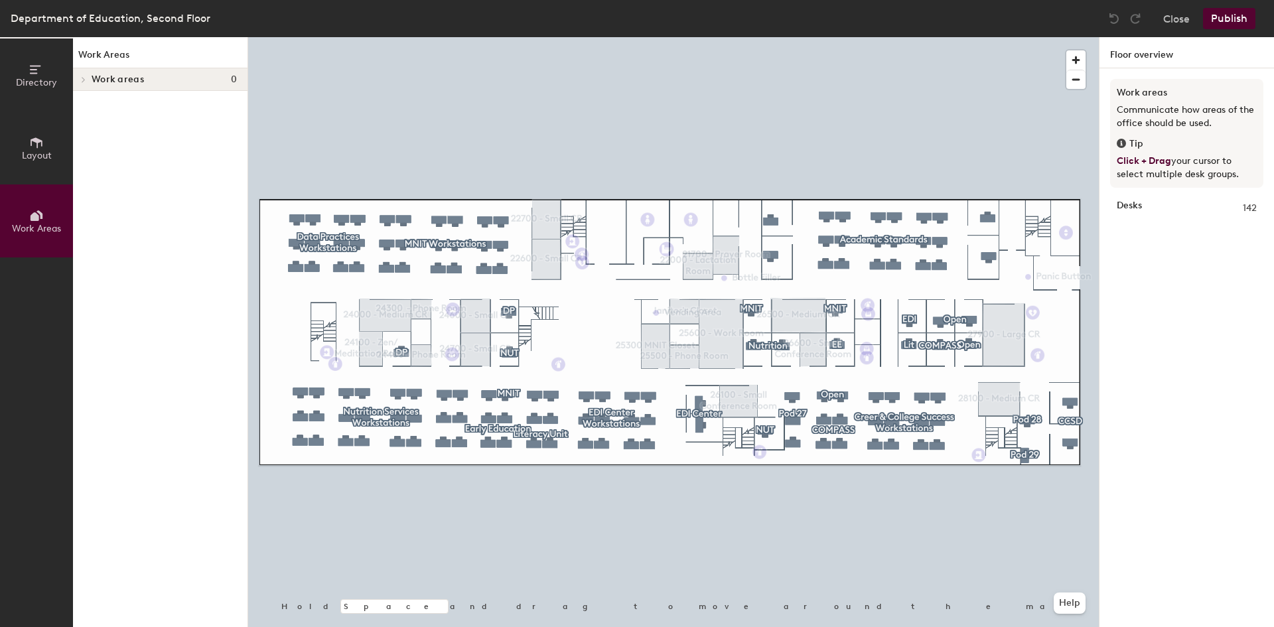
click at [30, 146] on icon at bounding box center [36, 142] width 15 height 15
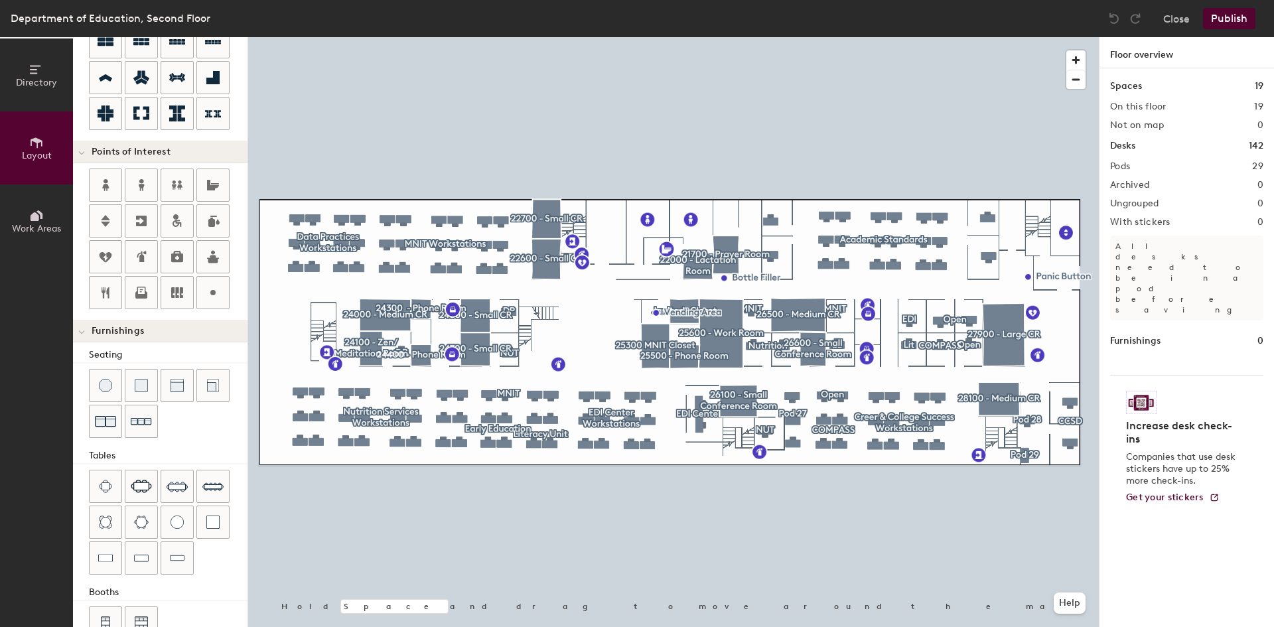
scroll to position [211, 0]
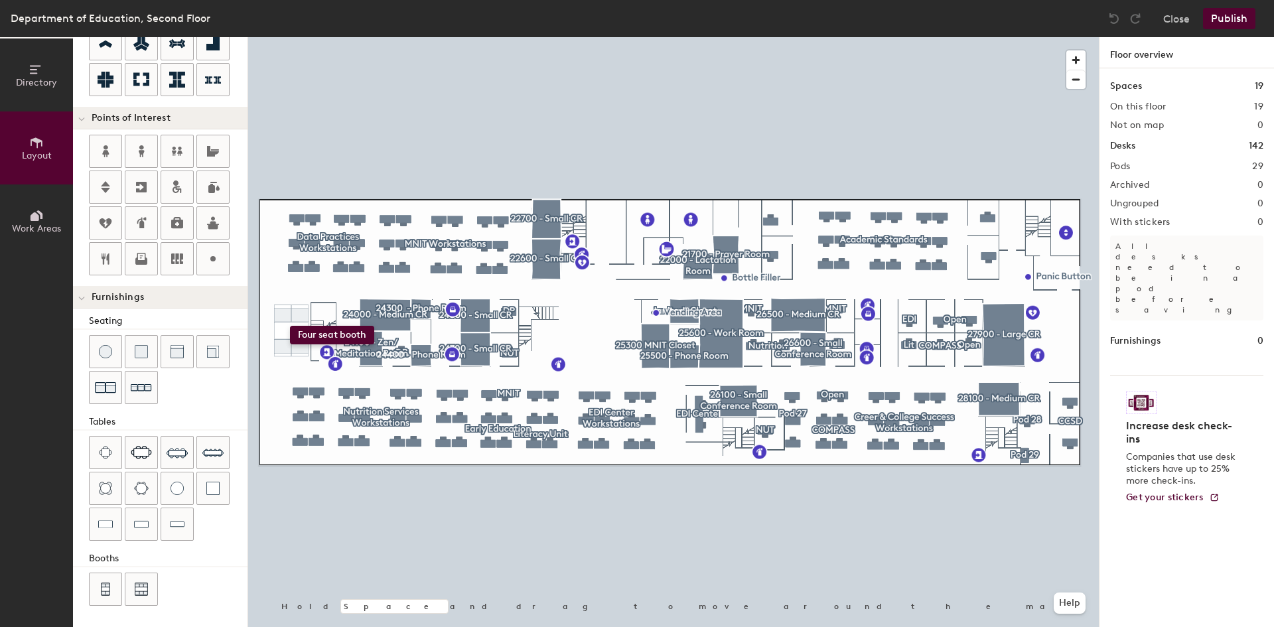
click at [290, 326] on div "Directory Layout Work Areas Layout Add space Resize Desks Points of Interest Fu…" at bounding box center [637, 332] width 1274 height 590
click at [283, 346] on div "Directory Layout Work Areas Layout Add space Resize Desks Points of Interest Fu…" at bounding box center [637, 332] width 1274 height 590
click at [280, 37] on div at bounding box center [673, 37] width 851 height 0
click at [279, 372] on span "Delete" at bounding box center [300, 366] width 46 height 23
click at [292, 359] on span "Delete" at bounding box center [297, 360] width 46 height 23
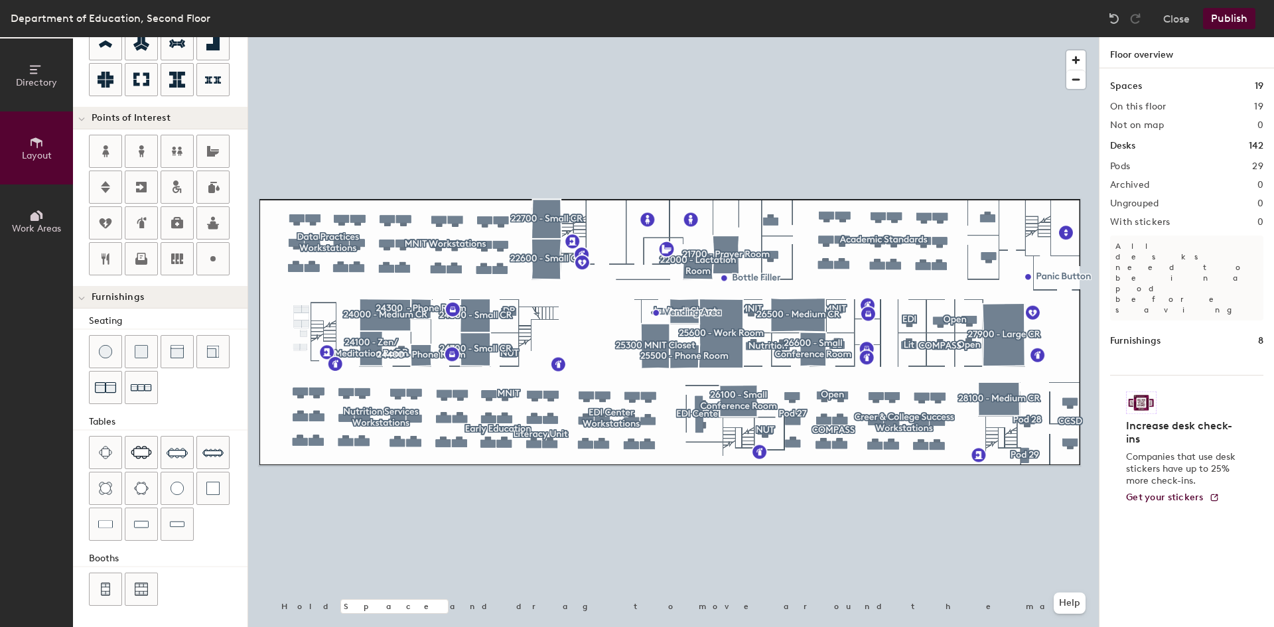
click at [302, 37] on div at bounding box center [673, 37] width 851 height 0
click at [301, 358] on span "Delete" at bounding box center [304, 360] width 46 height 23
click at [294, 37] on div at bounding box center [673, 37] width 851 height 0
click at [292, 371] on span "Delete" at bounding box center [297, 374] width 46 height 23
click at [303, 372] on span "Delete" at bounding box center [304, 374] width 46 height 23
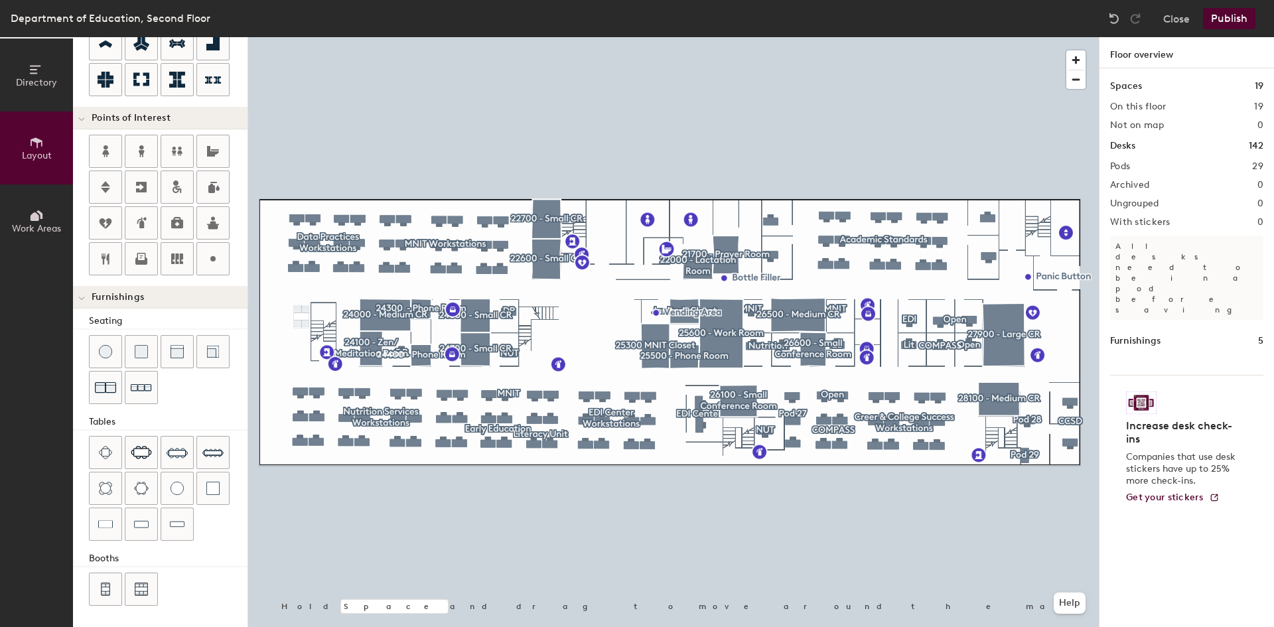
click at [301, 37] on div at bounding box center [673, 37] width 851 height 0
click at [276, 348] on span "Delete" at bounding box center [298, 351] width 46 height 23
type input "40"
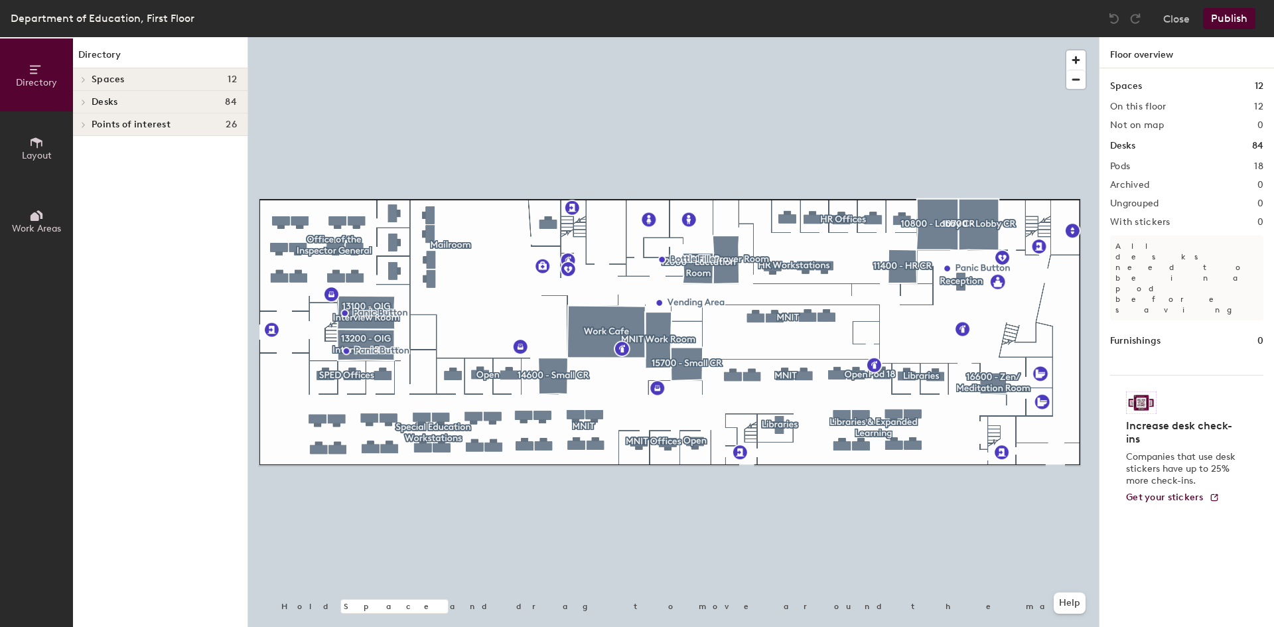
click at [35, 147] on icon at bounding box center [36, 142] width 15 height 15
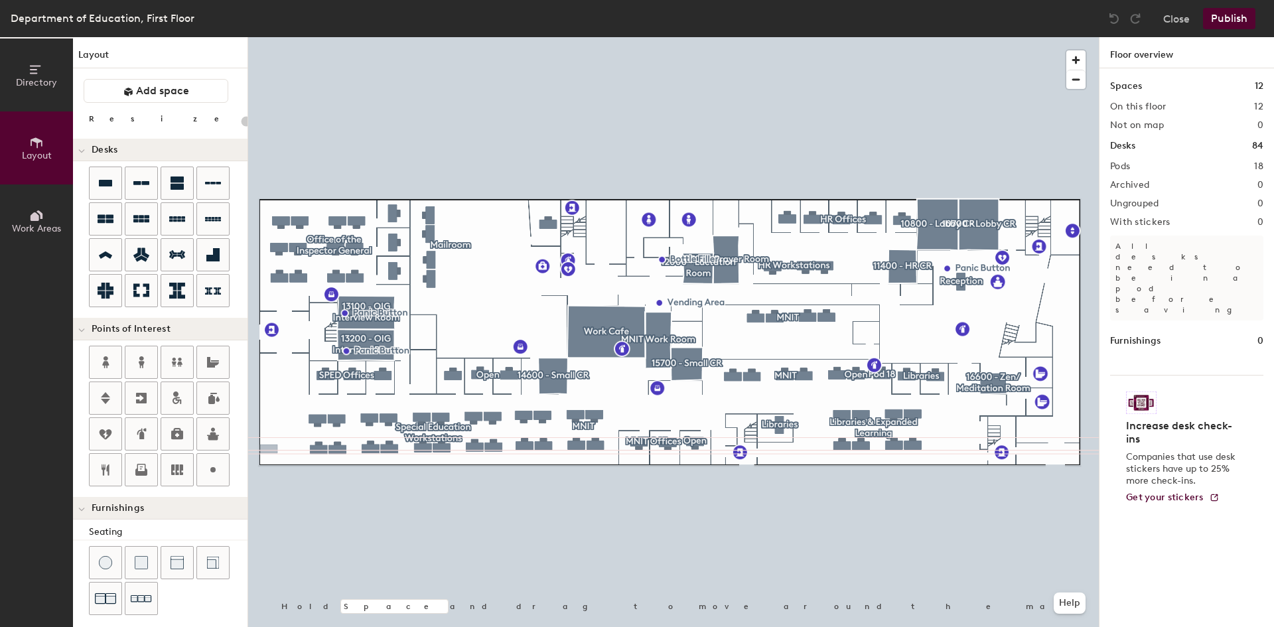
click at [269, 449] on div "Directory Layout Work Areas Layout Add space Resize Desks Points of Interest Fu…" at bounding box center [637, 332] width 1274 height 590
click at [269, 392] on div "Directory Layout Work Areas Layout Add space Resize Desks Points of Interest Fu…" at bounding box center [637, 332] width 1274 height 590
click at [269, 420] on div "Directory Layout Work Areas Layout Add space Resize Desks Points of Interest Fu…" at bounding box center [637, 332] width 1274 height 590
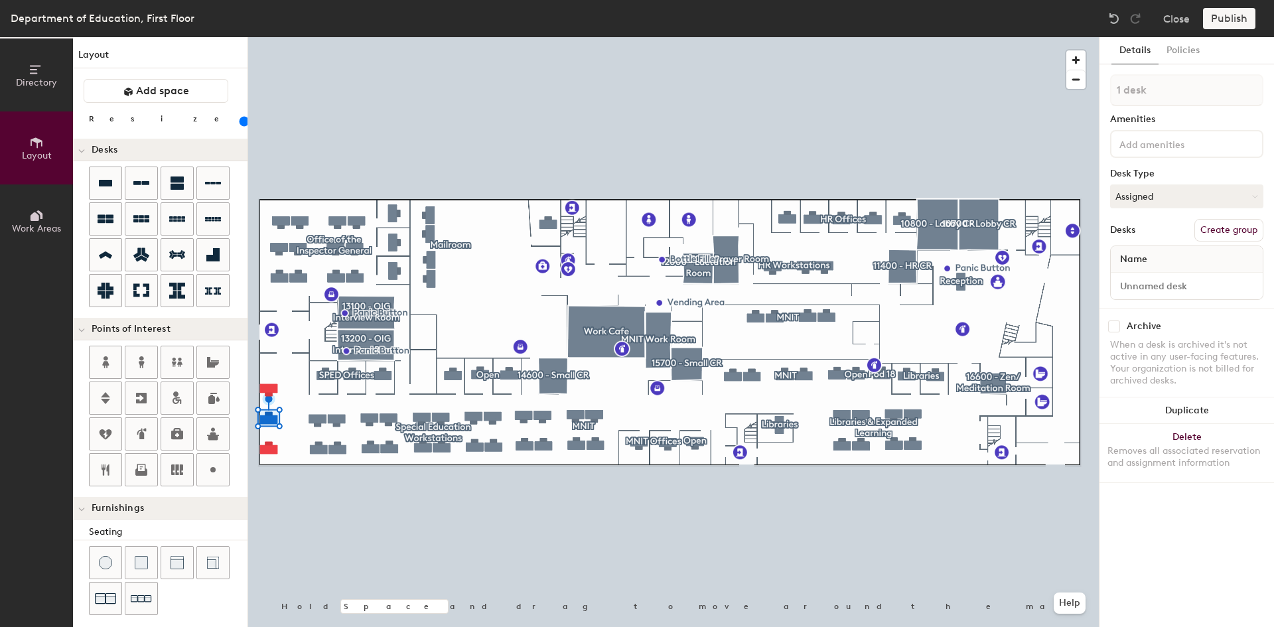
click at [303, 37] on div at bounding box center [673, 37] width 851 height 0
drag, startPoint x: 102, startPoint y: 179, endPoint x: 243, endPoint y: 332, distance: 207.5
click at [267, 37] on div at bounding box center [673, 37] width 851 height 0
click at [269, 37] on div at bounding box center [673, 37] width 851 height 0
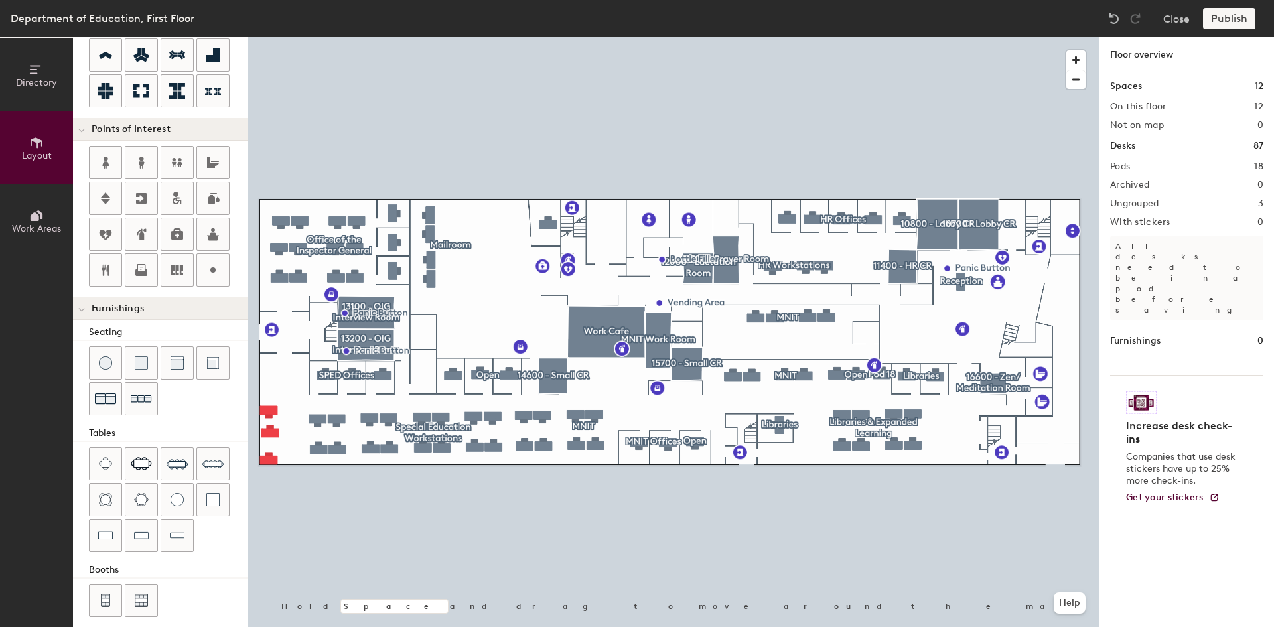
scroll to position [211, 0]
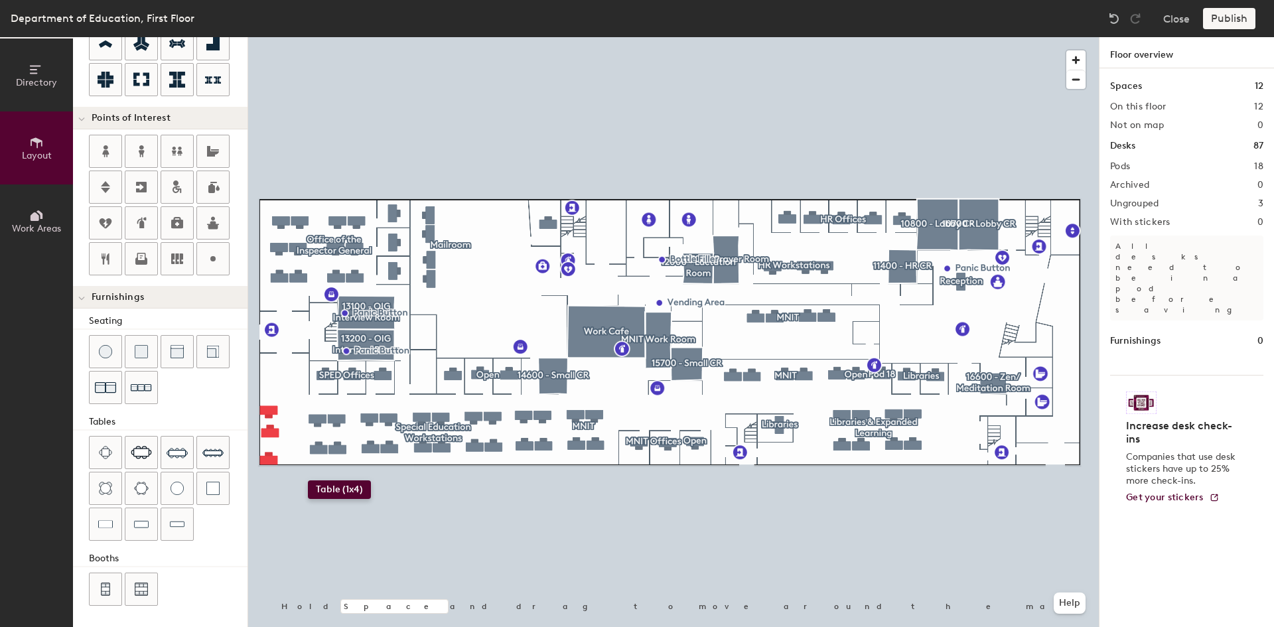
click at [309, 482] on div "Directory Layout Work Areas Layout Add space Resize Desks Points of Interest Fu…" at bounding box center [637, 332] width 1274 height 590
click at [382, 37] on div at bounding box center [673, 37] width 851 height 0
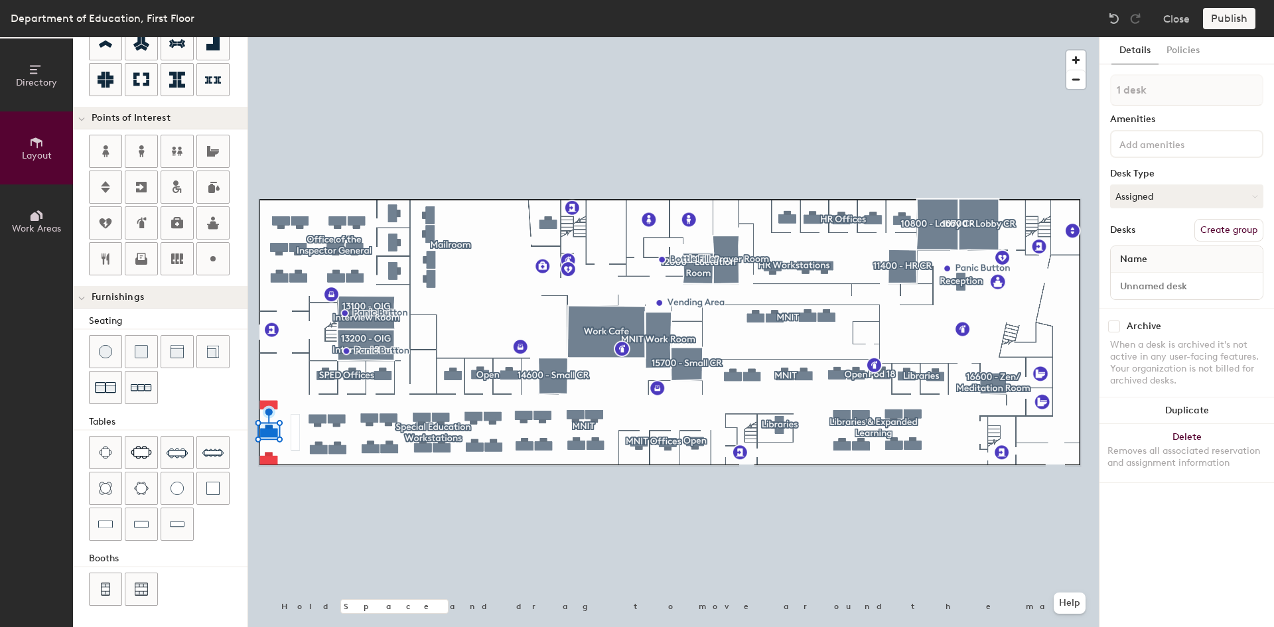
click at [380, 37] on div at bounding box center [673, 37] width 851 height 0
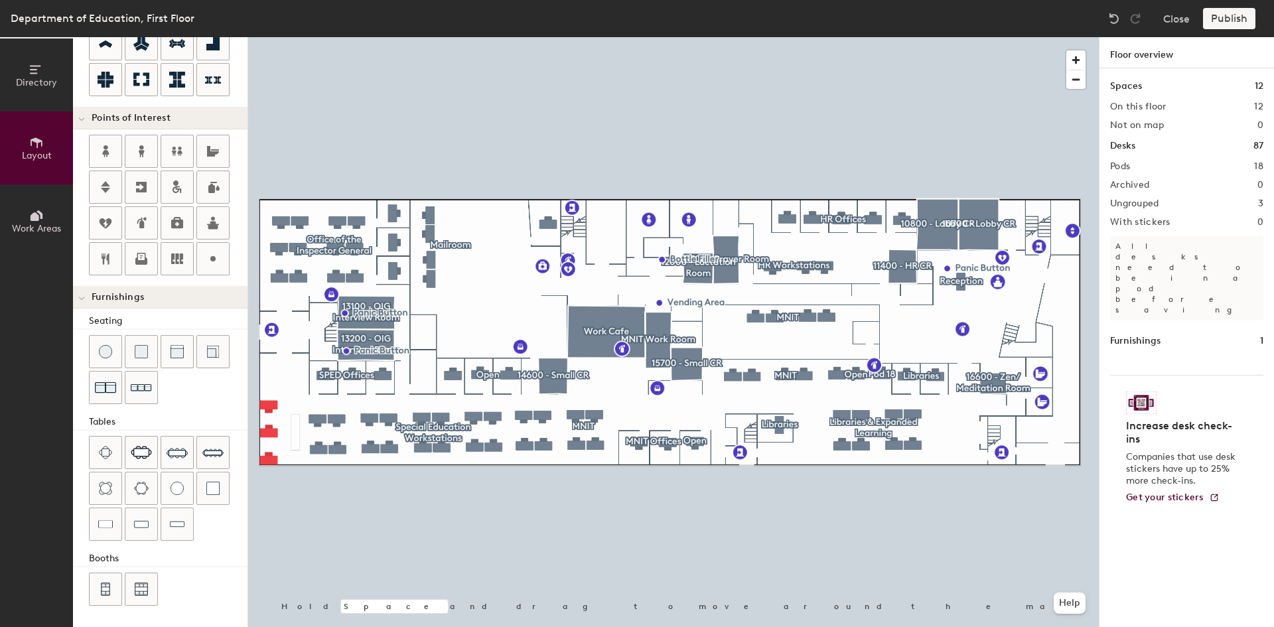
click at [1225, 17] on div "Publish" at bounding box center [1233, 18] width 60 height 21
click at [1231, 13] on div "Publish" at bounding box center [1233, 18] width 60 height 21
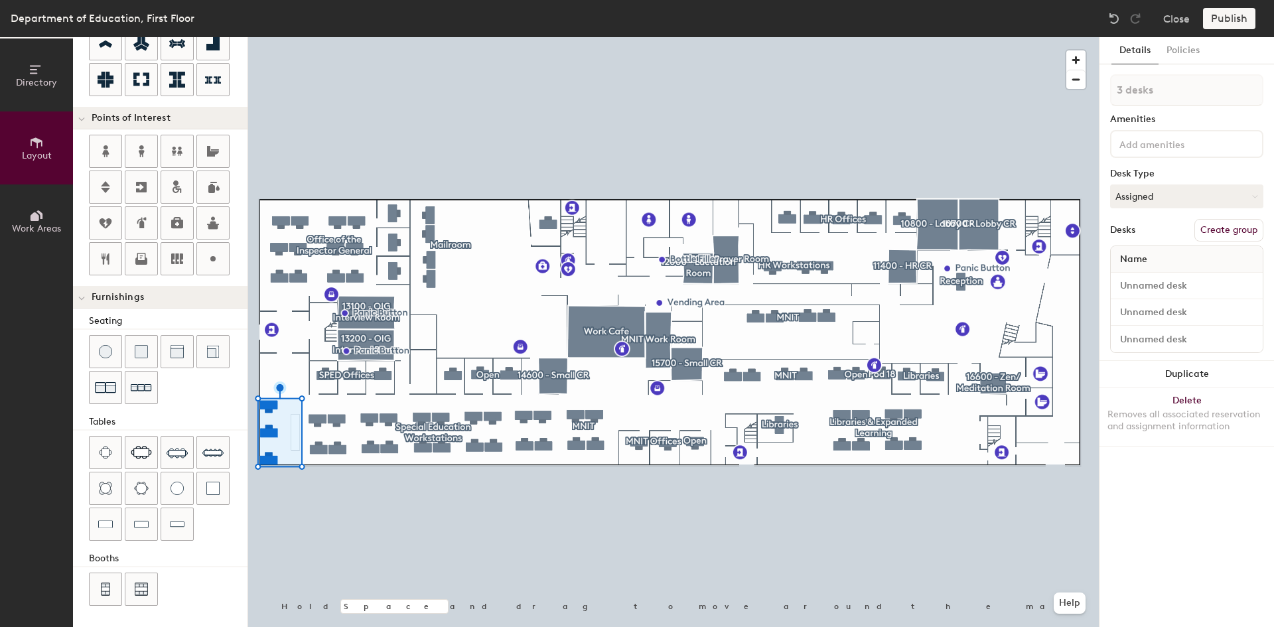
click at [320, 37] on div at bounding box center [673, 37] width 851 height 0
click at [1237, 228] on button "Create group" at bounding box center [1228, 230] width 69 height 23
click at [1225, 17] on button "Publish" at bounding box center [1229, 18] width 52 height 21
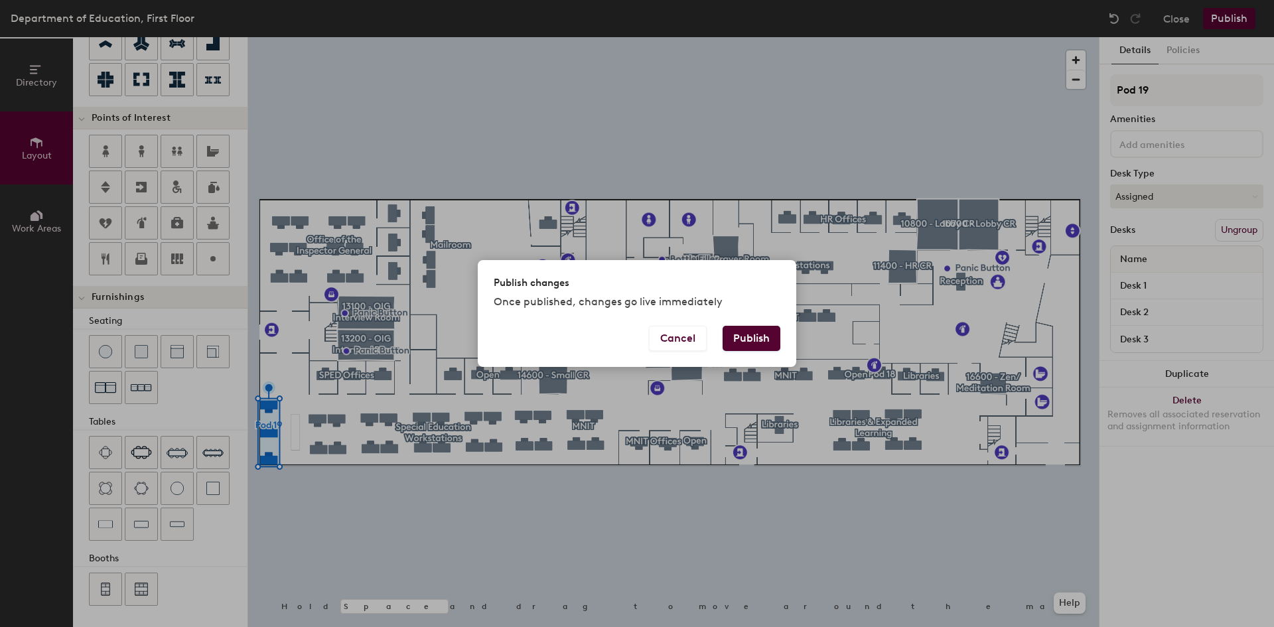
click at [753, 330] on button "Publish" at bounding box center [752, 338] width 58 height 25
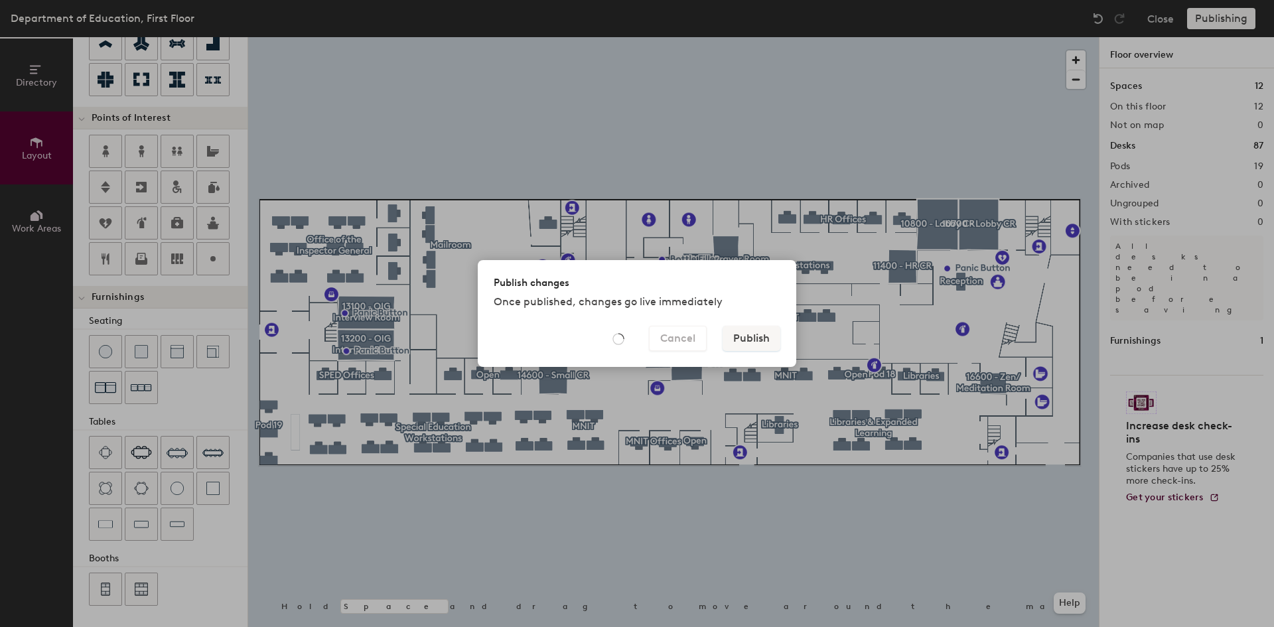
type input "20"
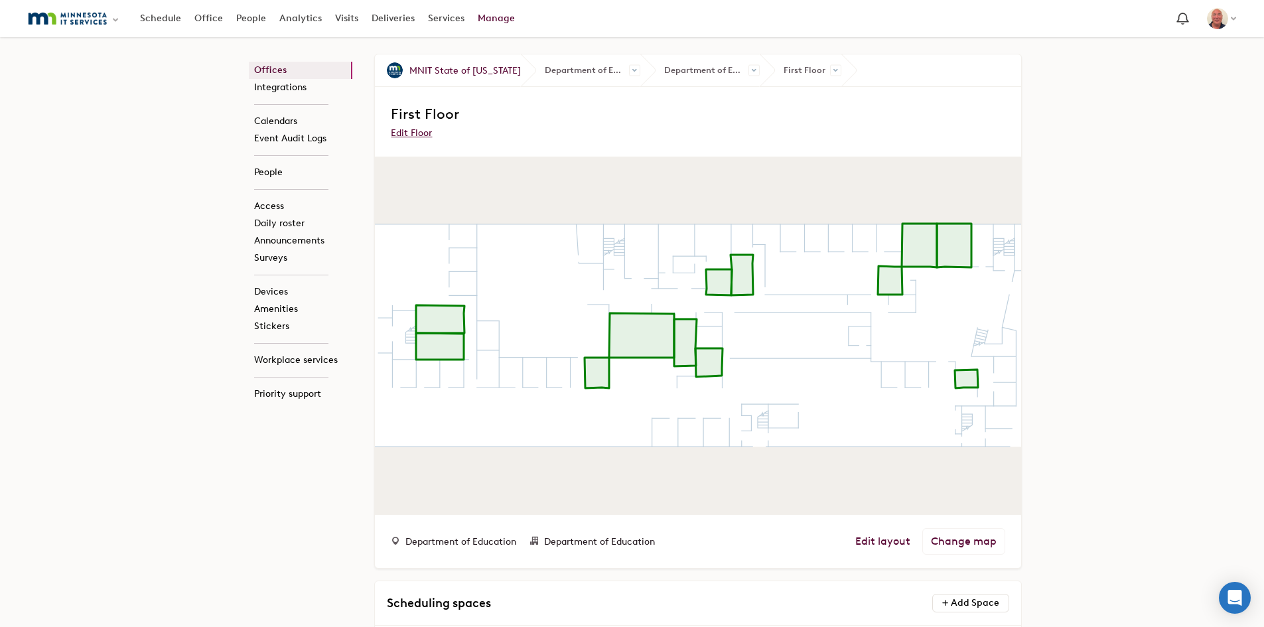
click at [202, 22] on link "Office" at bounding box center [209, 19] width 42 height 24
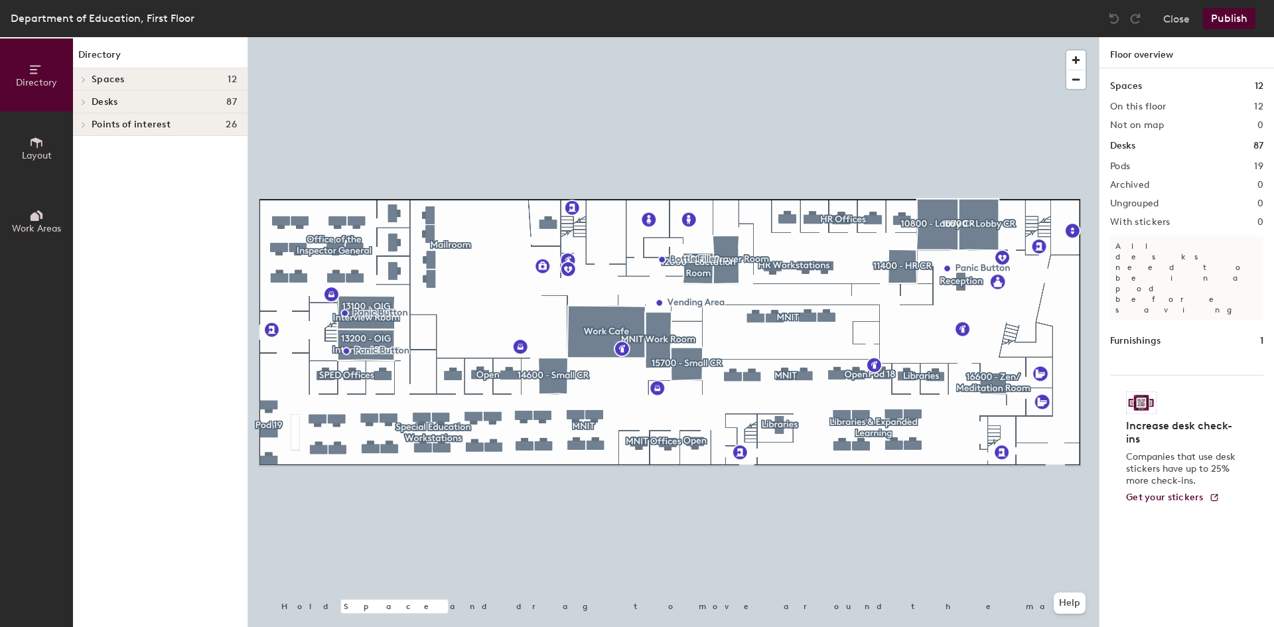
click at [81, 80] on icon at bounding box center [83, 79] width 5 height 7
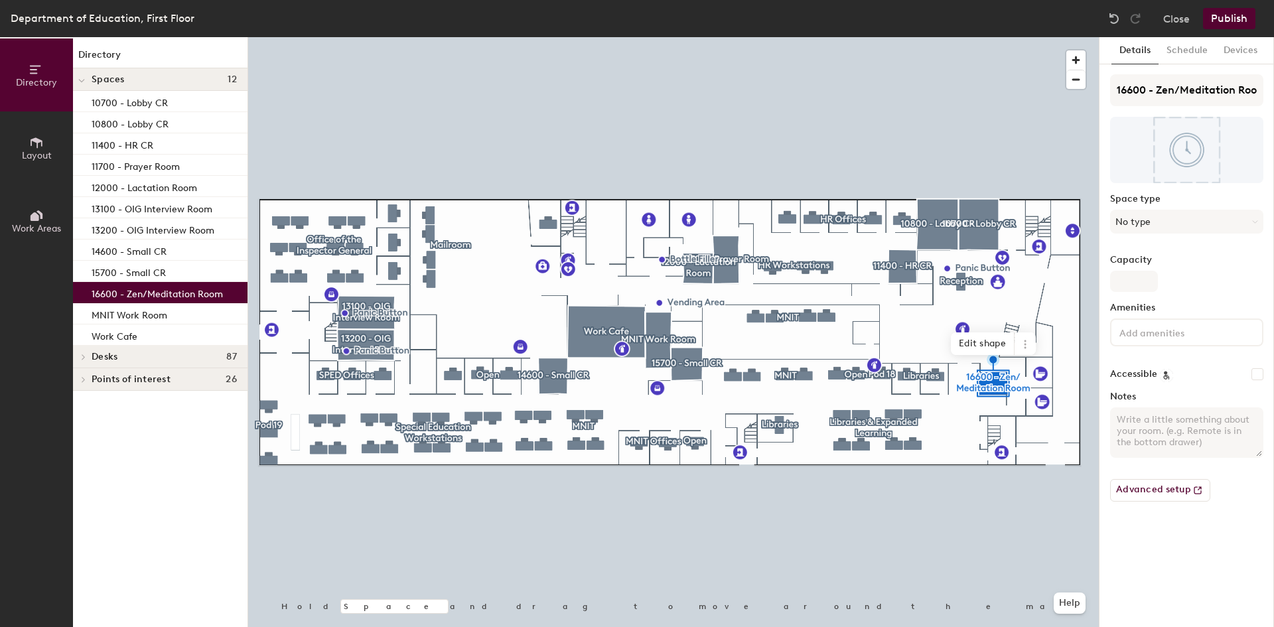
drag, startPoint x: 147, startPoint y: 294, endPoint x: 93, endPoint y: 295, distance: 53.7
click at [93, 295] on p "16600 - Zen/Meditation Room" at bounding box center [157, 292] width 131 height 15
click at [1156, 89] on input "16600 - Zen/Meditation Room" at bounding box center [1186, 90] width 153 height 32
type input "16600 - MNBTBL Media Room"
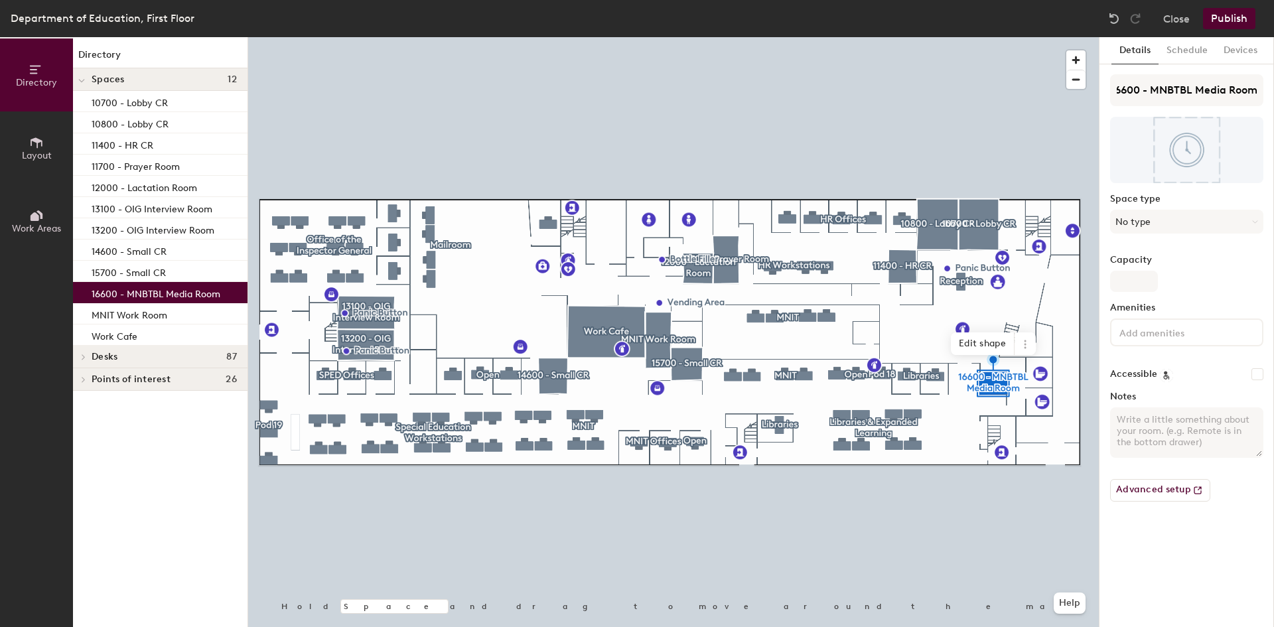
scroll to position [0, 0]
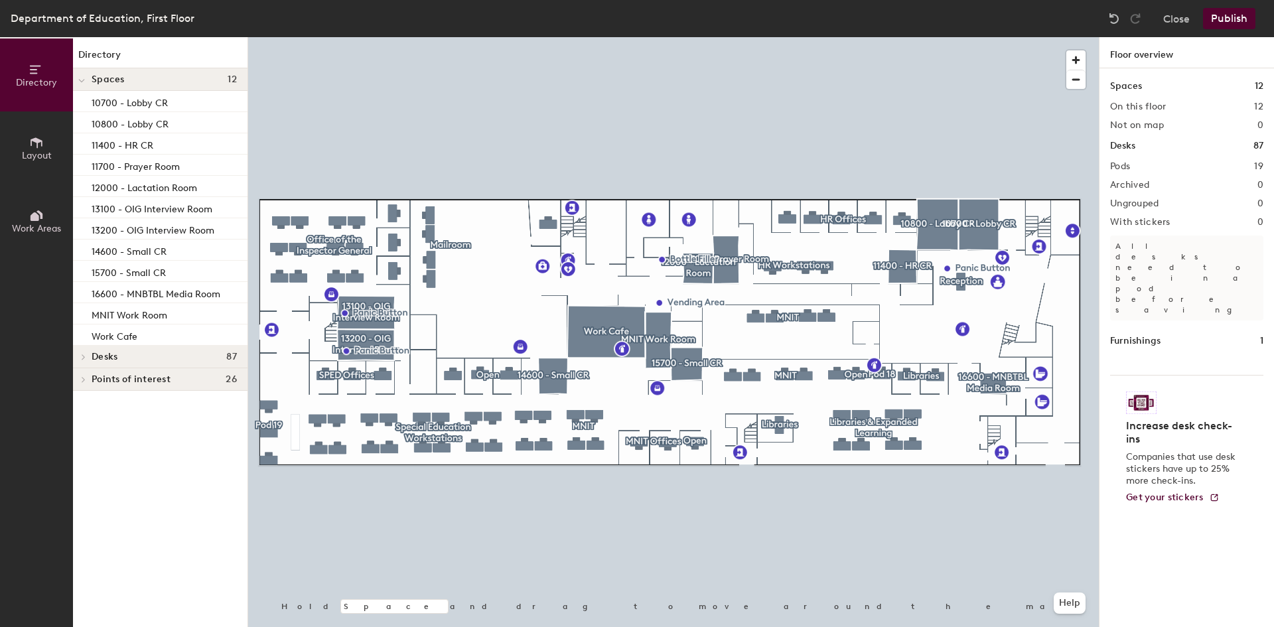
click at [1236, 14] on button "Publish" at bounding box center [1229, 18] width 52 height 21
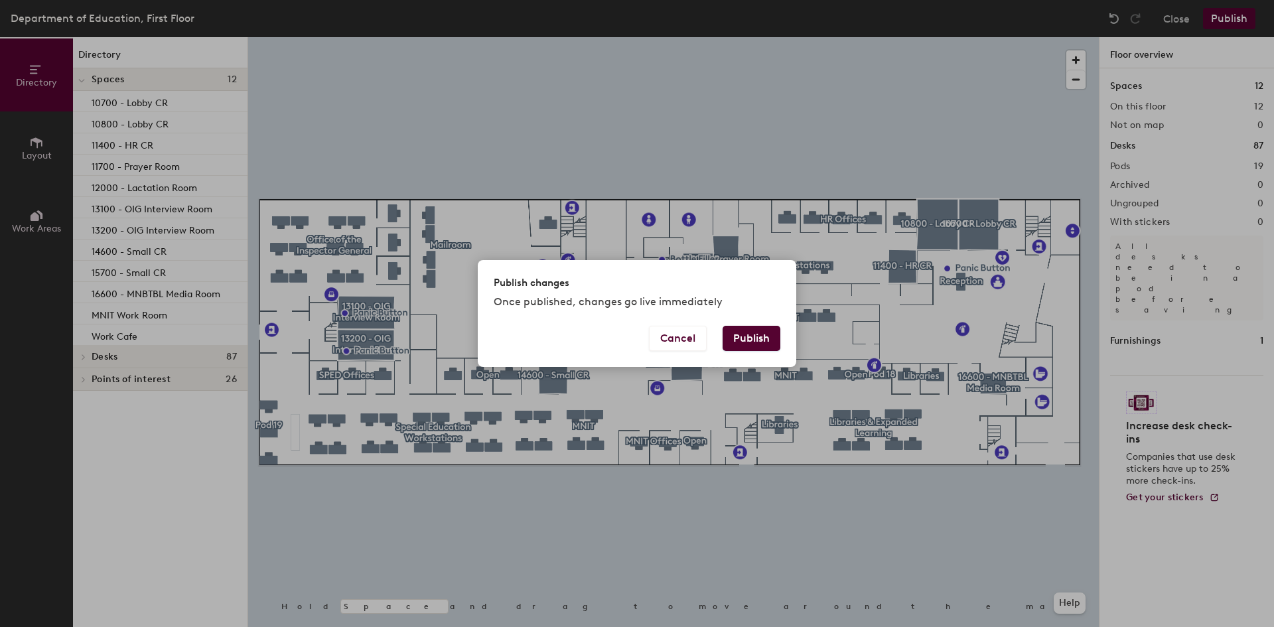
click at [760, 335] on button "Publish" at bounding box center [752, 338] width 58 height 25
